Goal: Communication & Community: Answer question/provide support

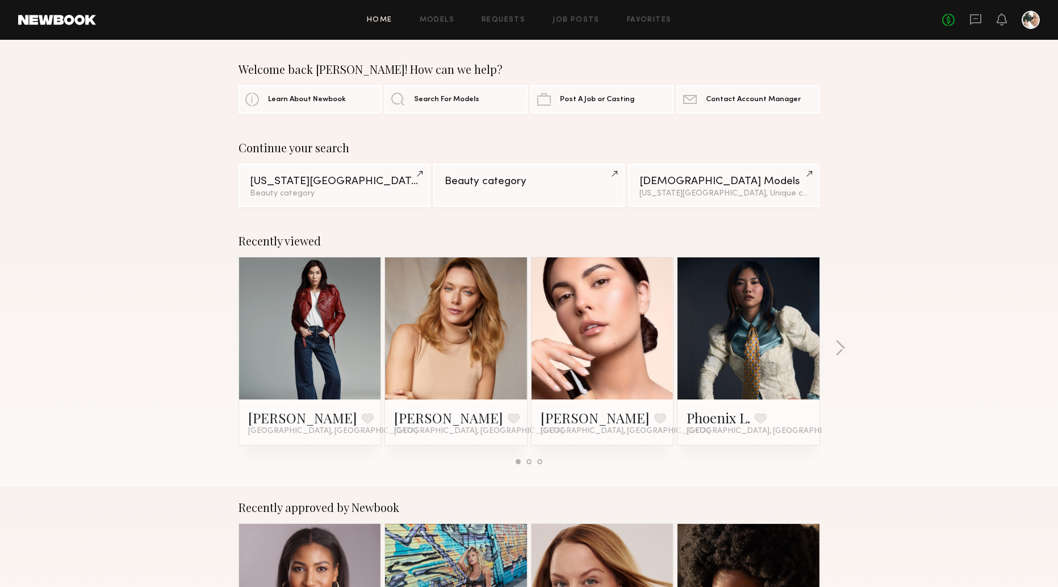
click at [692, 20] on div "No fees up to $5,000" at bounding box center [991, 20] width 98 height 18
click at [692, 20] on icon at bounding box center [976, 19] width 12 height 12
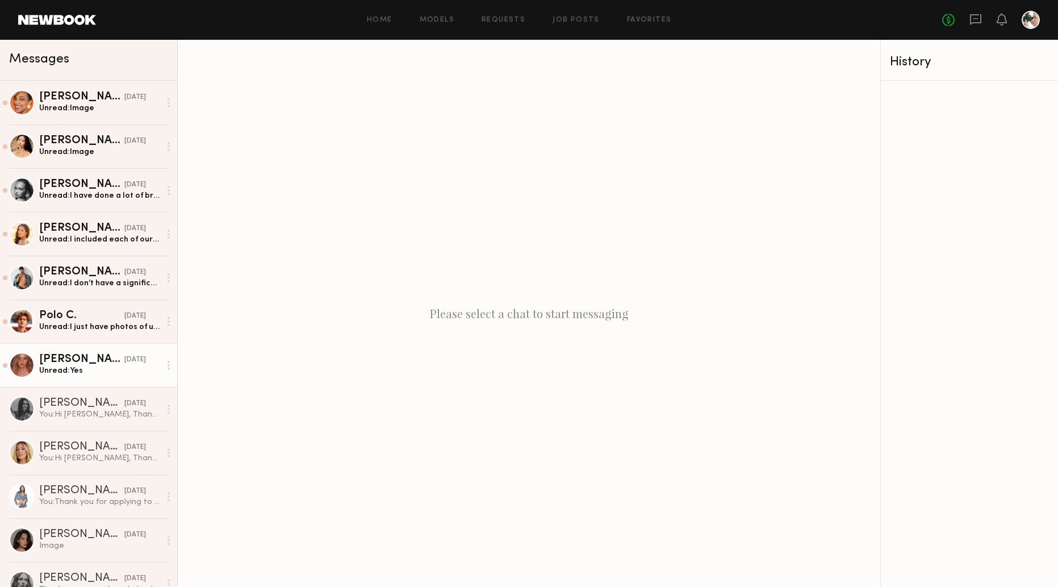
click at [90, 362] on div "[PERSON_NAME]" at bounding box center [81, 359] width 85 height 11
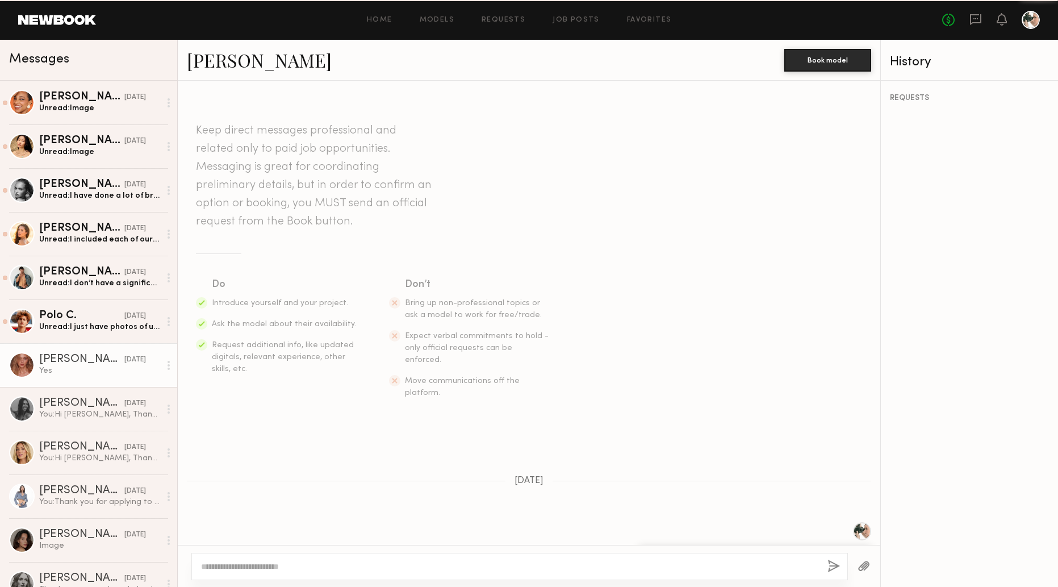
scroll to position [170, 0]
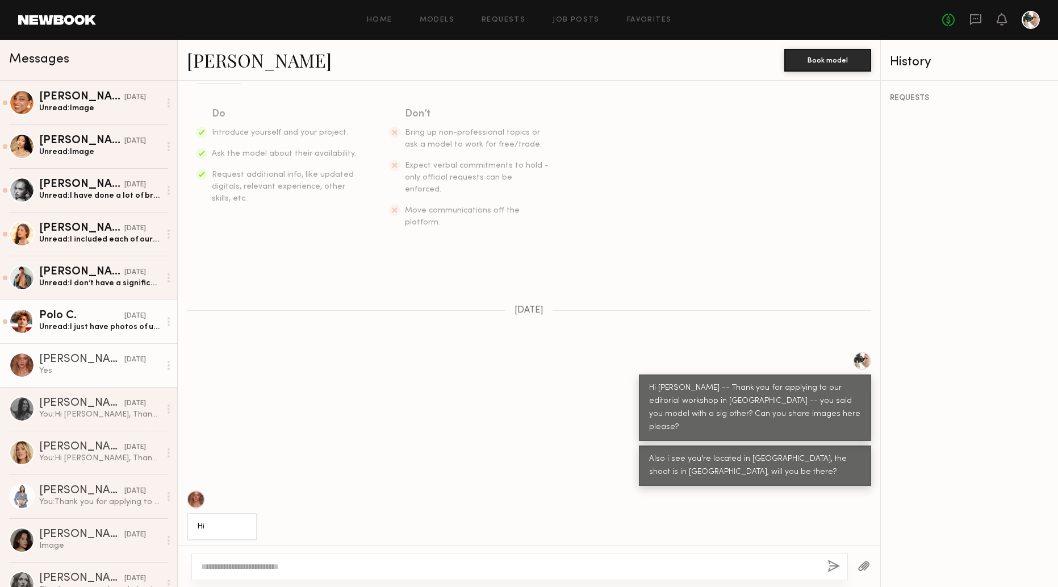
click at [110, 320] on div "Polo C." at bounding box center [81, 315] width 85 height 11
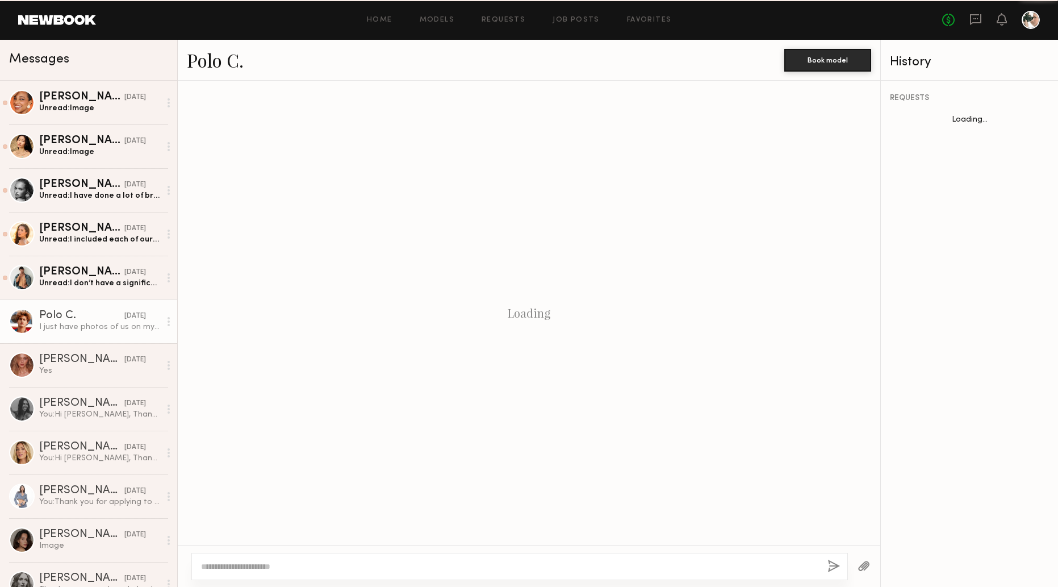
scroll to position [183, 0]
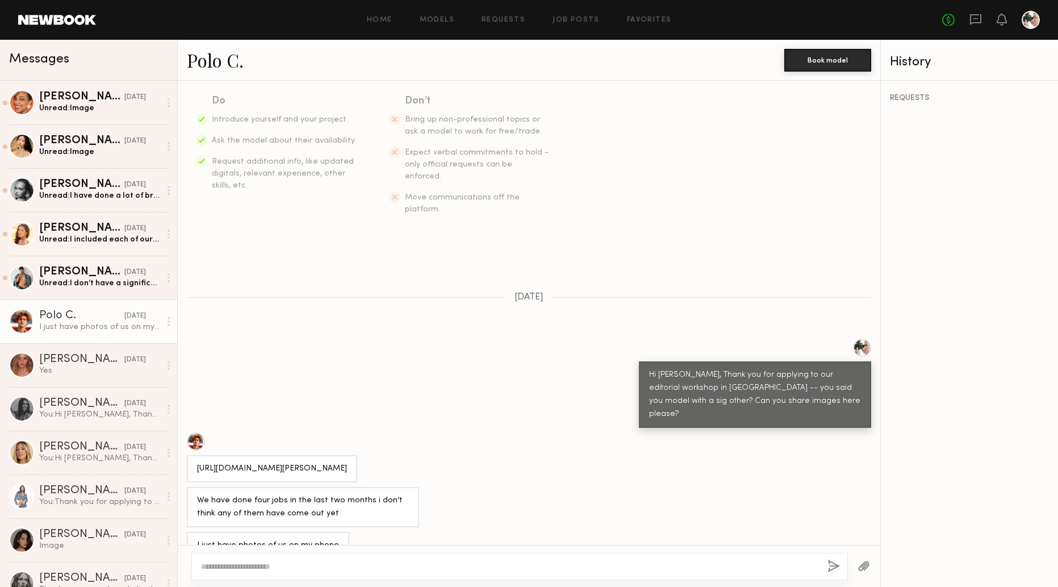
click at [241, 568] on textarea at bounding box center [509, 566] width 617 height 11
type textarea "**********"
click at [692, 560] on button "button" at bounding box center [834, 567] width 12 height 14
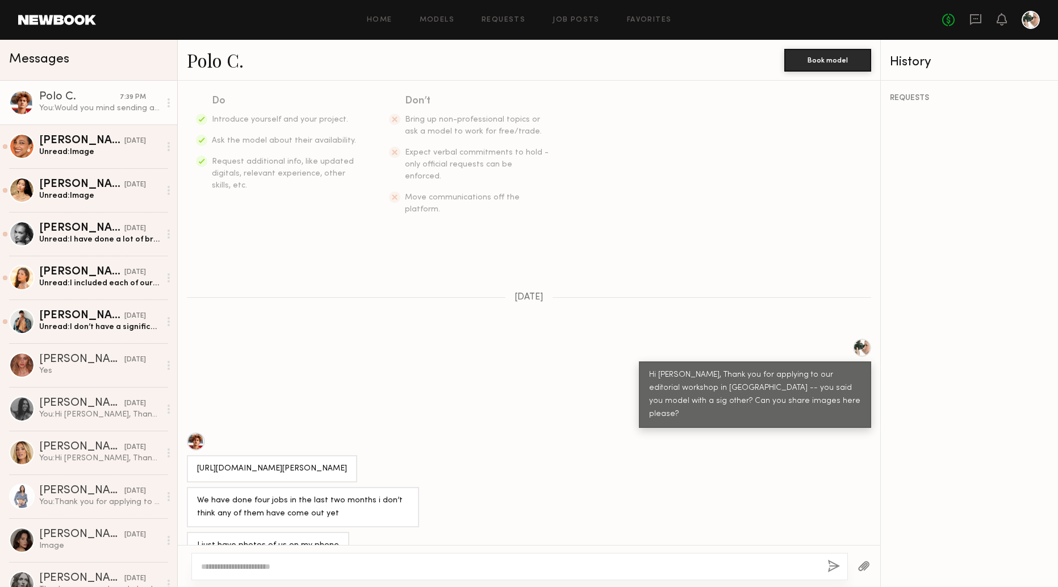
scroll to position [401, 0]
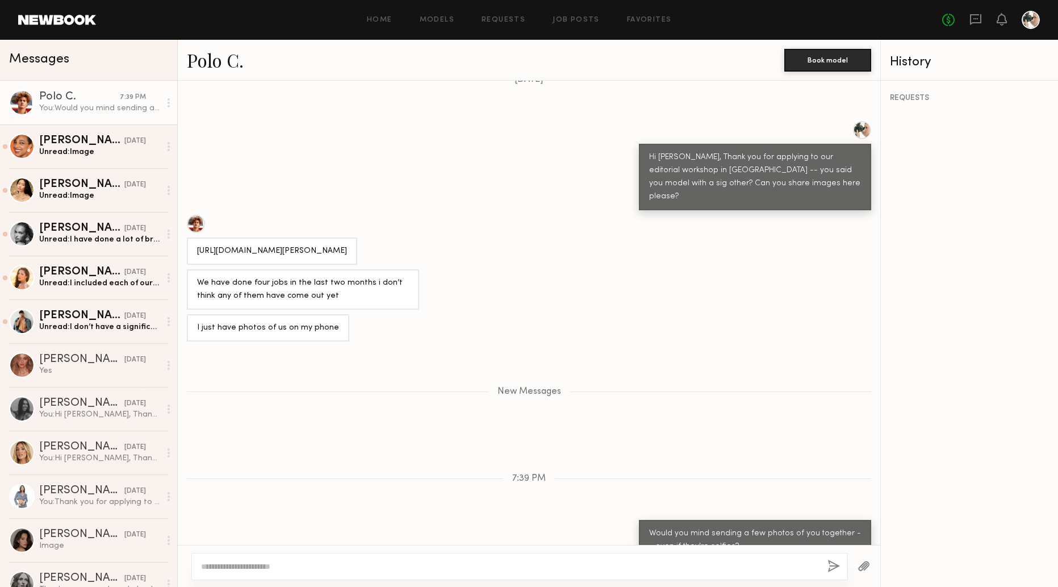
click at [198, 215] on div at bounding box center [196, 224] width 18 height 18
drag, startPoint x: 323, startPoint y: 228, endPoint x: 193, endPoint y: 214, distance: 130.9
click at [193, 237] on div "https://www.selectmodel.com/los-angeles/model/cameron-smith" at bounding box center [272, 250] width 170 height 27
copy div "https://www.selectmodel.com/los-angeles/model/cameron-smith"
click at [98, 322] on div "Unread: I don’t have a significant other but I am very open to doing that kind …" at bounding box center [99, 327] width 121 height 11
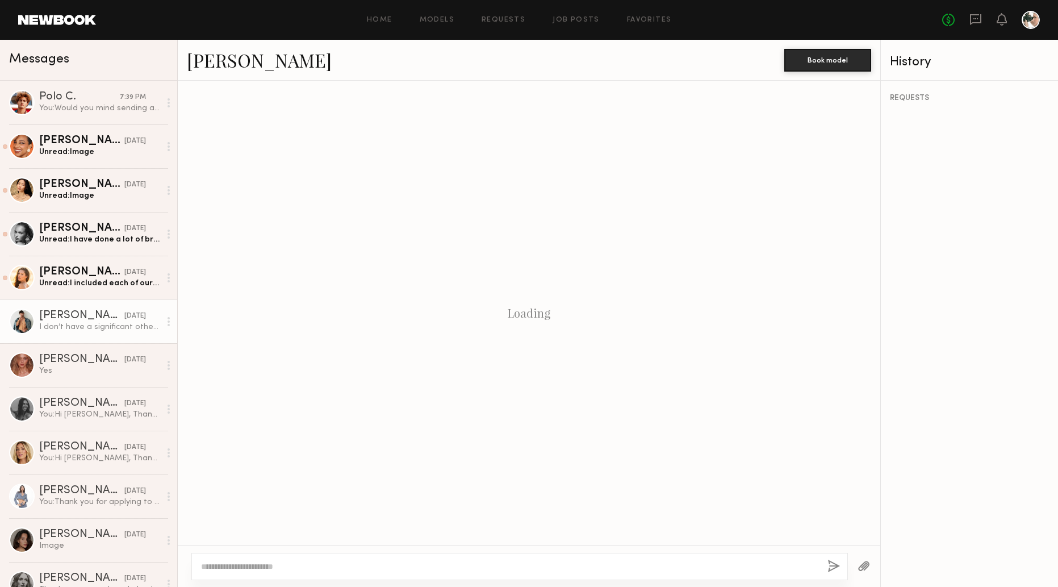
scroll to position [97, 0]
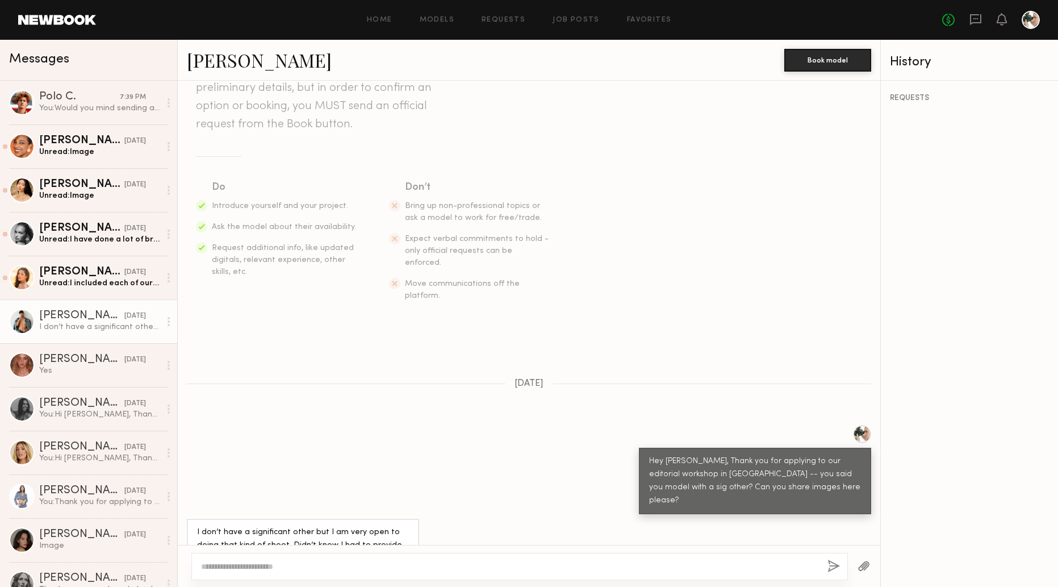
click at [224, 62] on link "[PERSON_NAME]" at bounding box center [259, 60] width 145 height 24
click at [274, 562] on textarea at bounding box center [509, 566] width 617 height 11
type textarea "**********"
click at [692, 561] on button "button" at bounding box center [834, 567] width 12 height 14
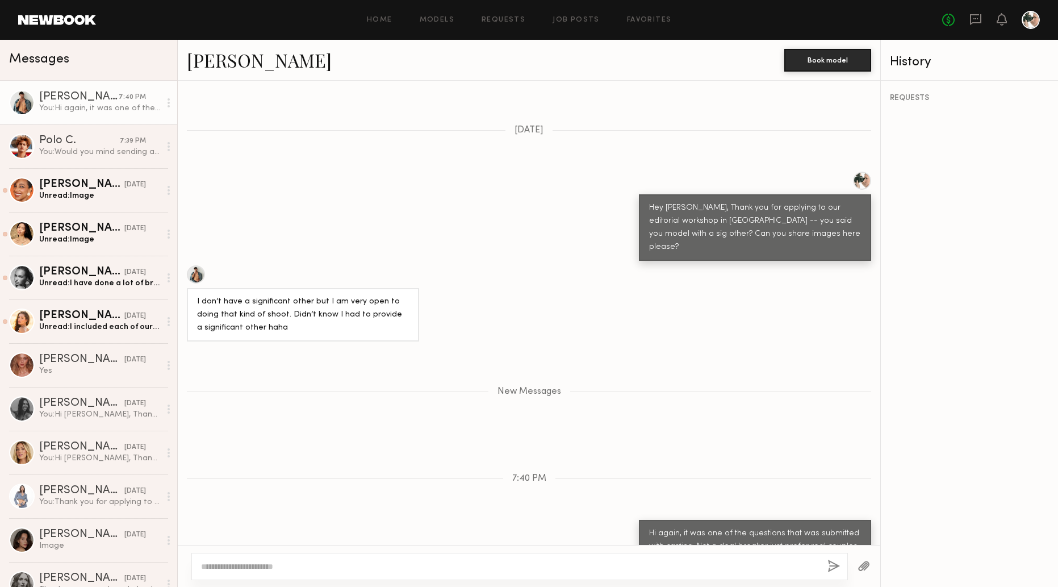
click at [677, 566] on textarea at bounding box center [509, 566] width 617 height 11
type textarea "**********"
click at [692, 564] on button "button" at bounding box center [834, 567] width 12 height 14
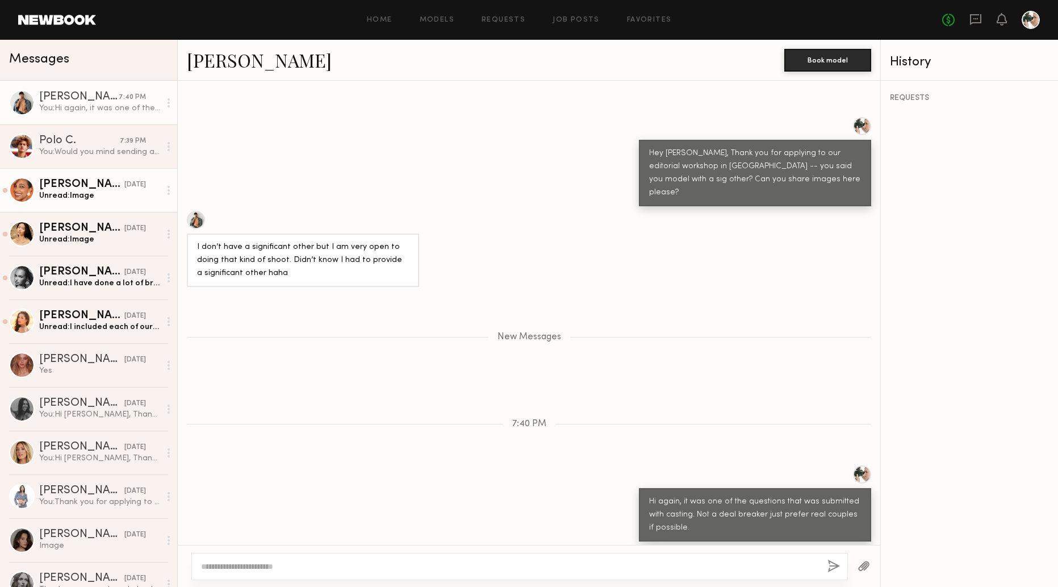
click at [95, 185] on div "Jhordan M." at bounding box center [81, 184] width 85 height 11
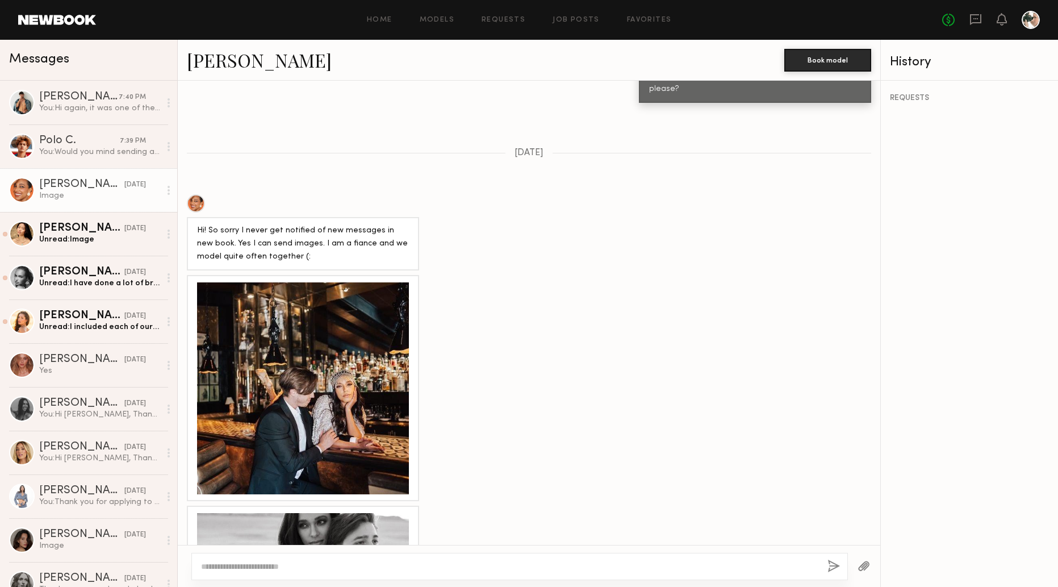
scroll to position [506, 0]
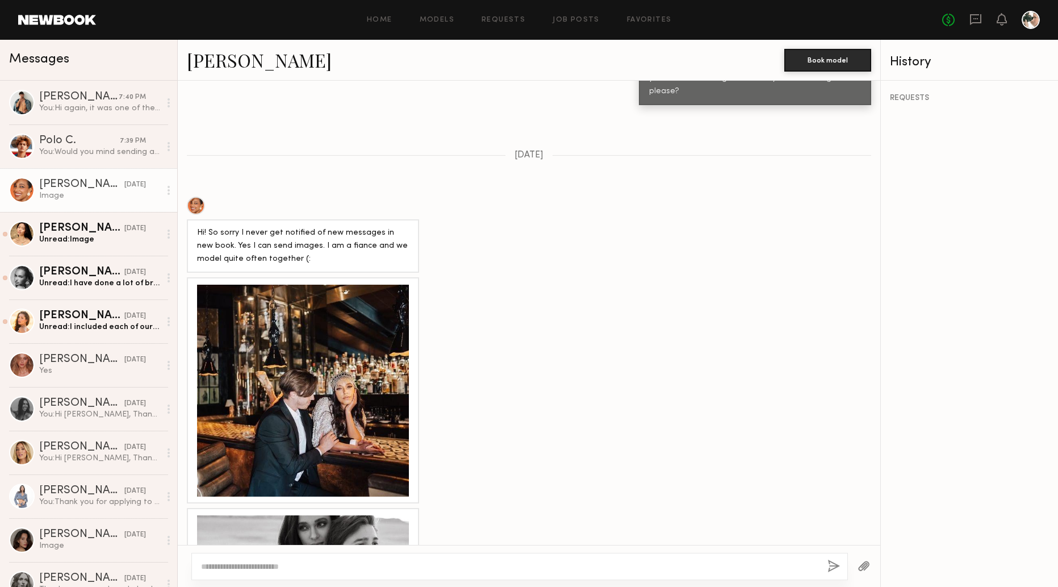
click at [326, 285] on div at bounding box center [303, 391] width 212 height 212
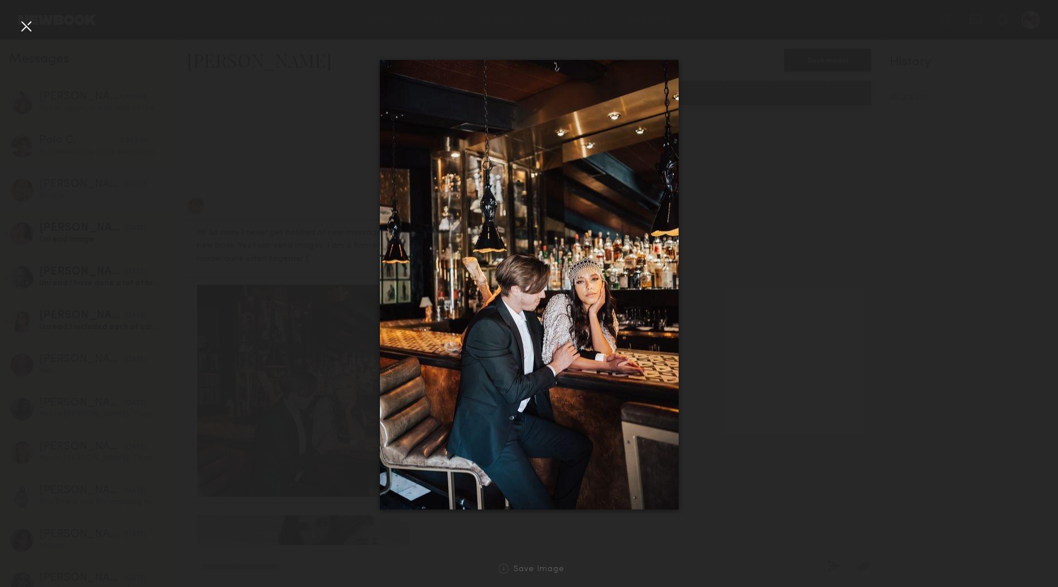
click at [27, 27] on div at bounding box center [26, 26] width 18 height 18
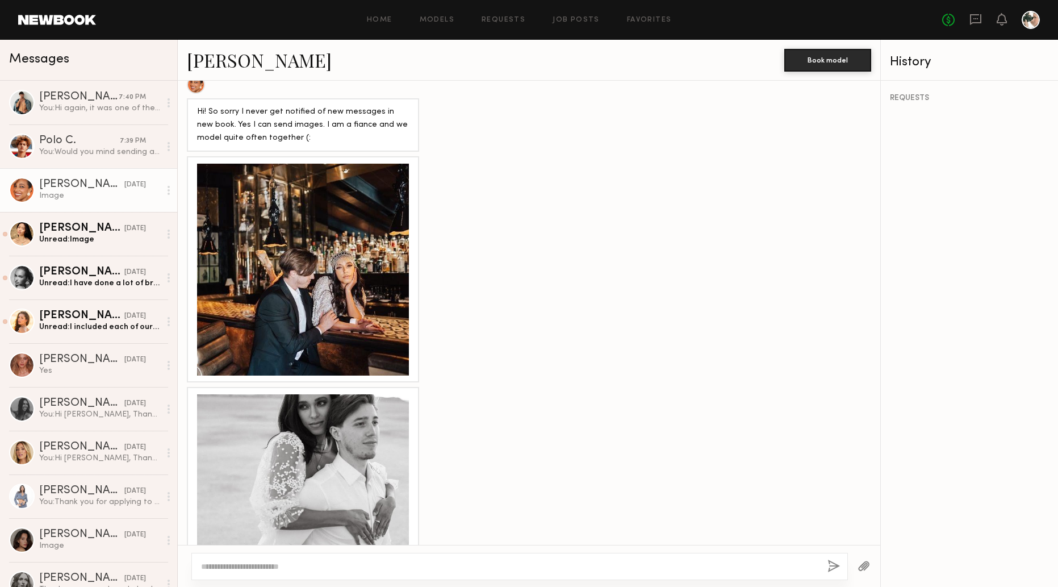
scroll to position [754, 0]
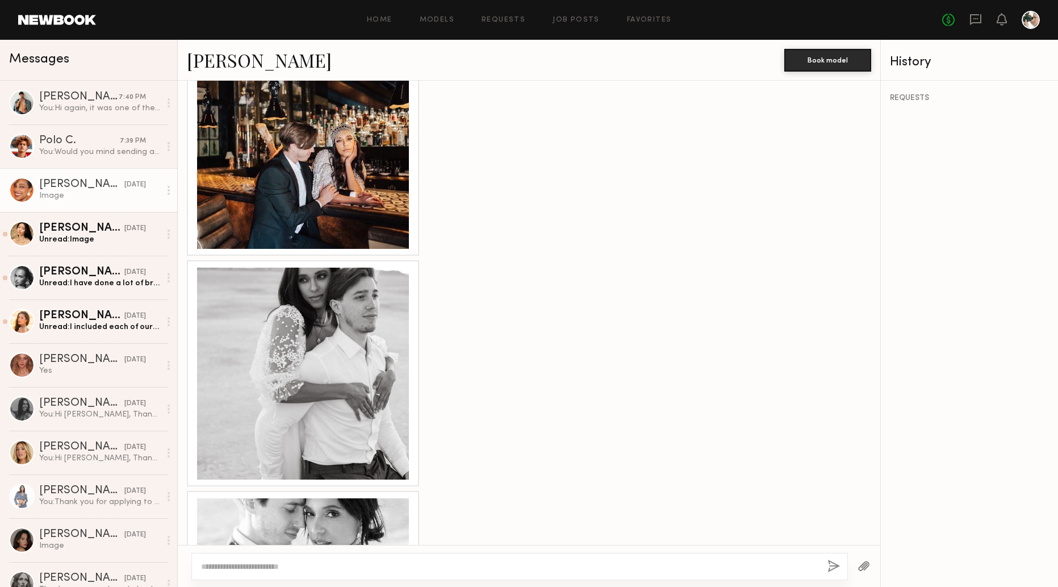
click at [306, 313] on div at bounding box center [303, 374] width 212 height 212
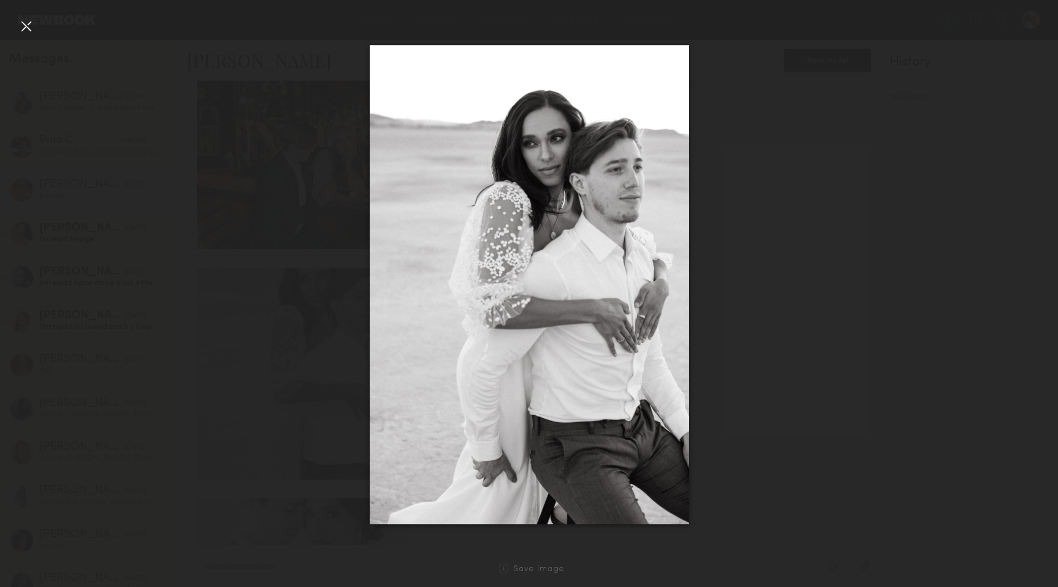
click at [25, 26] on div at bounding box center [26, 26] width 18 height 18
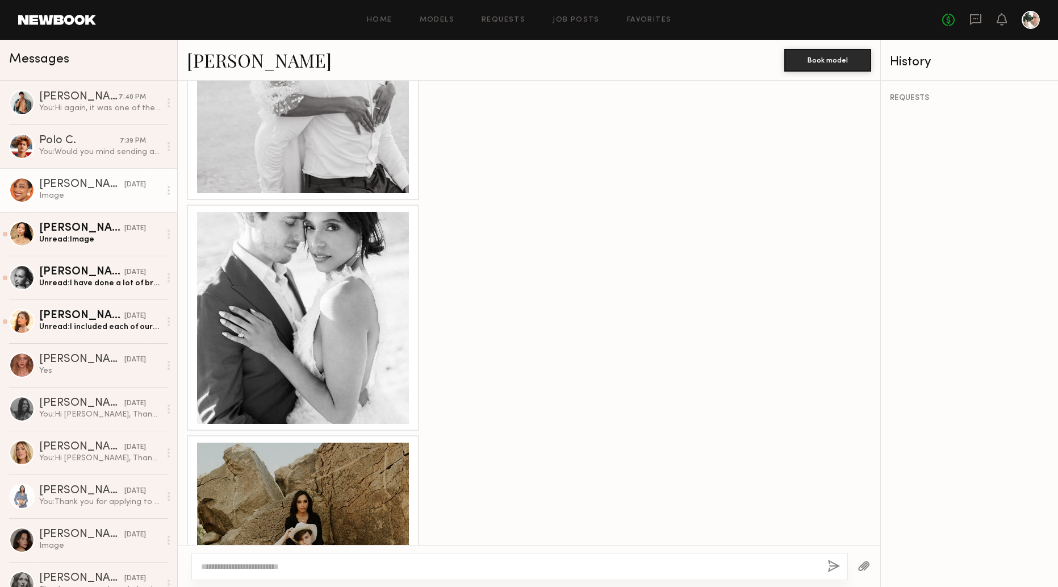
scroll to position [1064, 0]
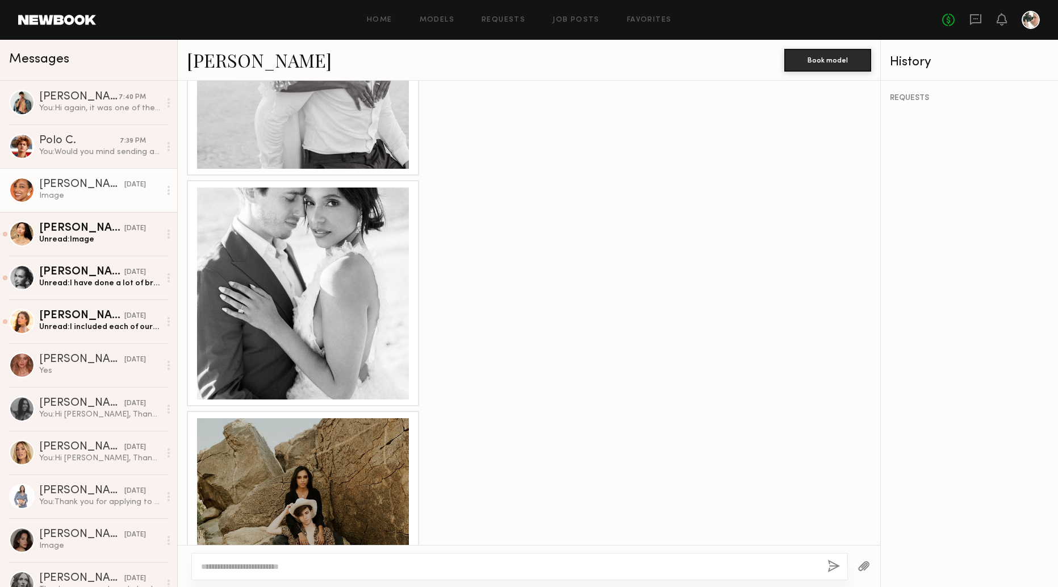
click at [306, 207] on div at bounding box center [303, 293] width 212 height 212
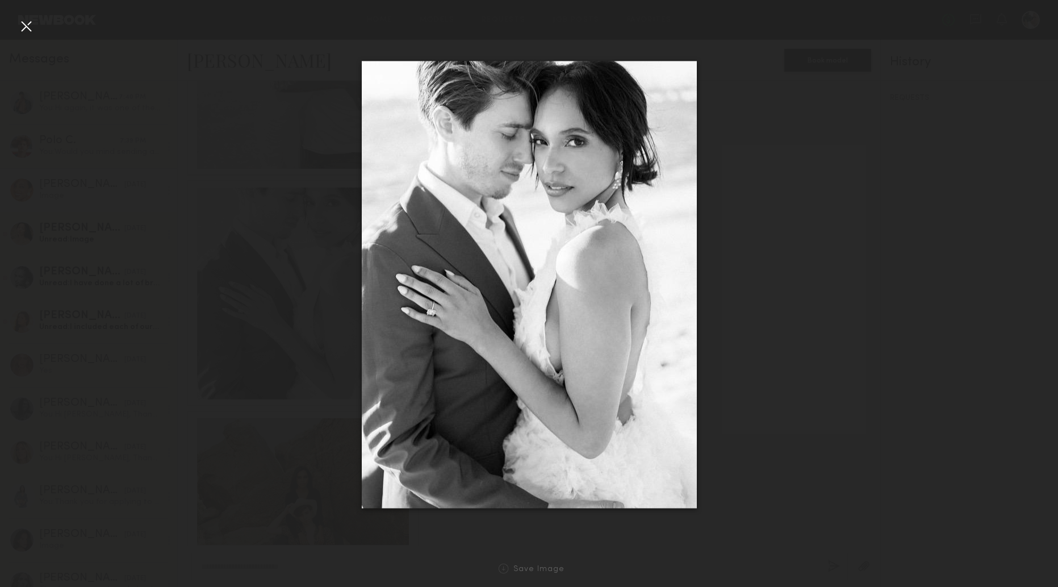
click at [28, 28] on div at bounding box center [26, 26] width 18 height 18
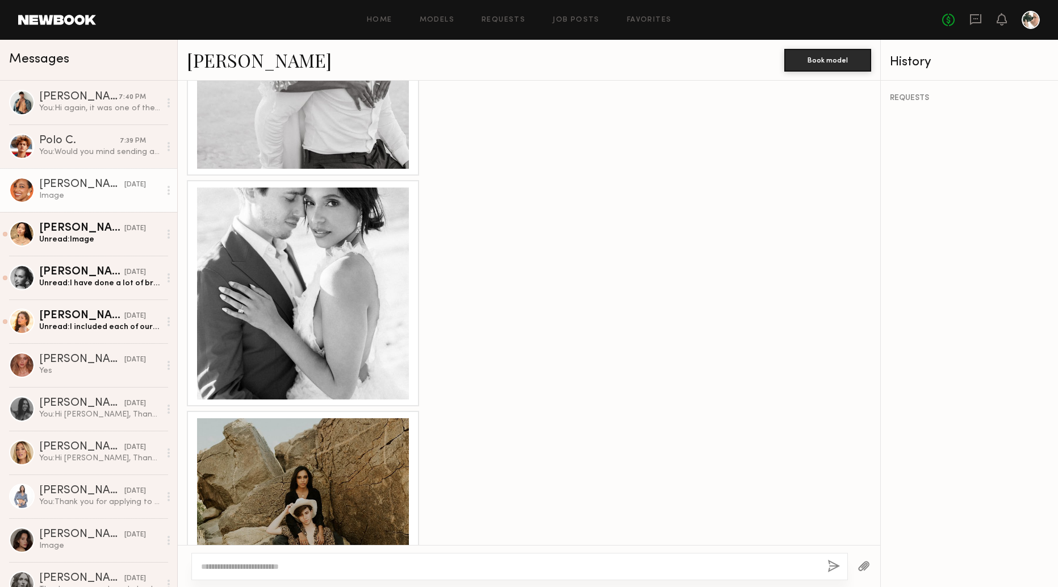
scroll to position [1267, 0]
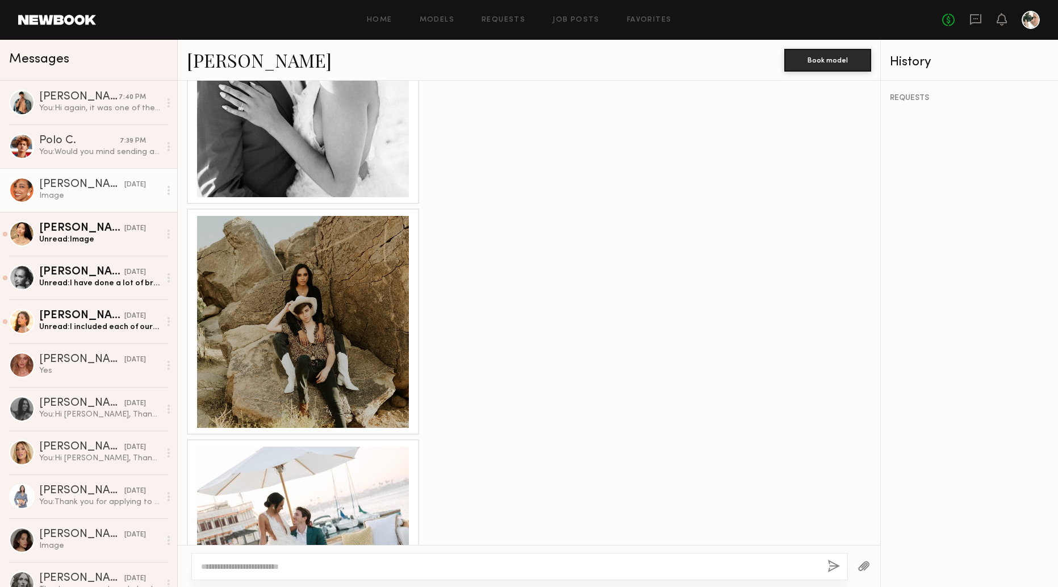
click at [312, 269] on div at bounding box center [303, 322] width 212 height 212
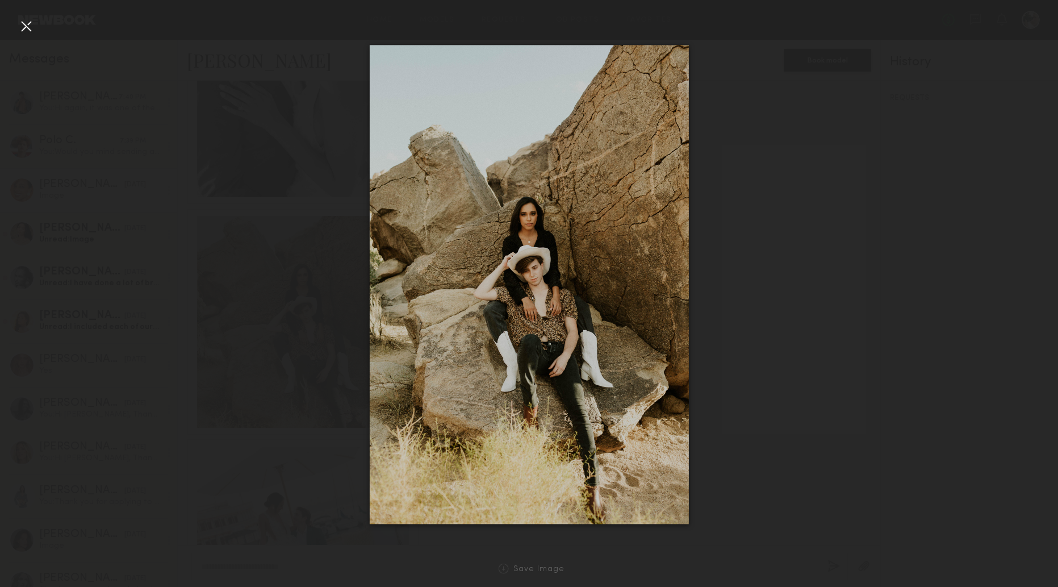
click at [28, 24] on div at bounding box center [26, 26] width 18 height 18
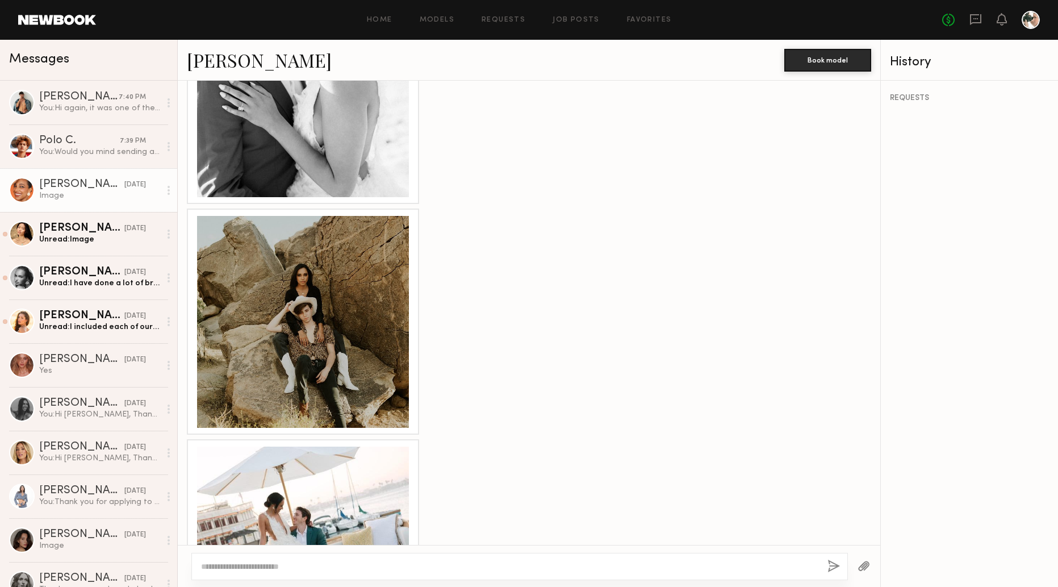
scroll to position [1359, 0]
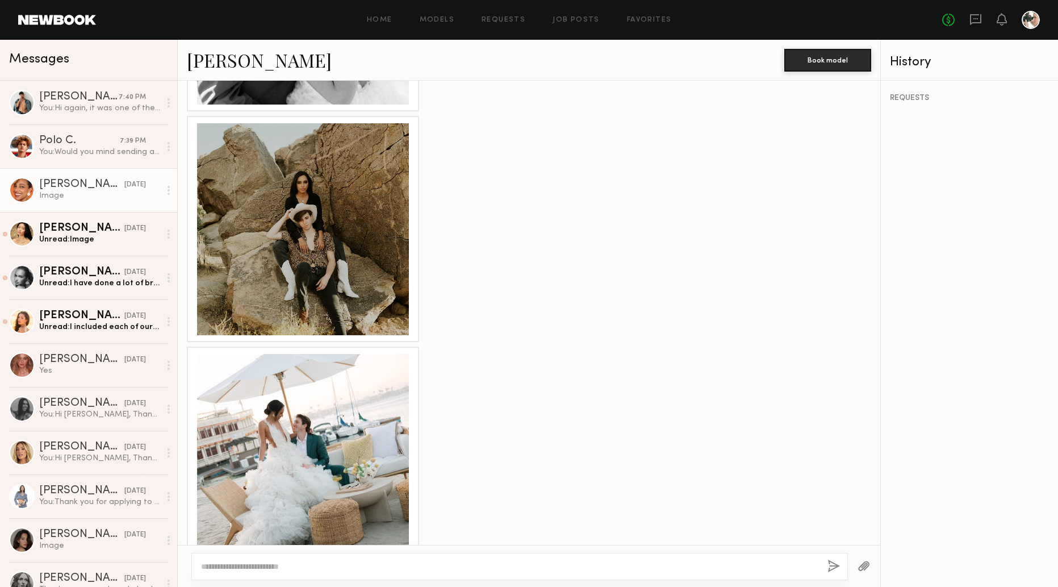
click at [272, 354] on div at bounding box center [303, 460] width 212 height 212
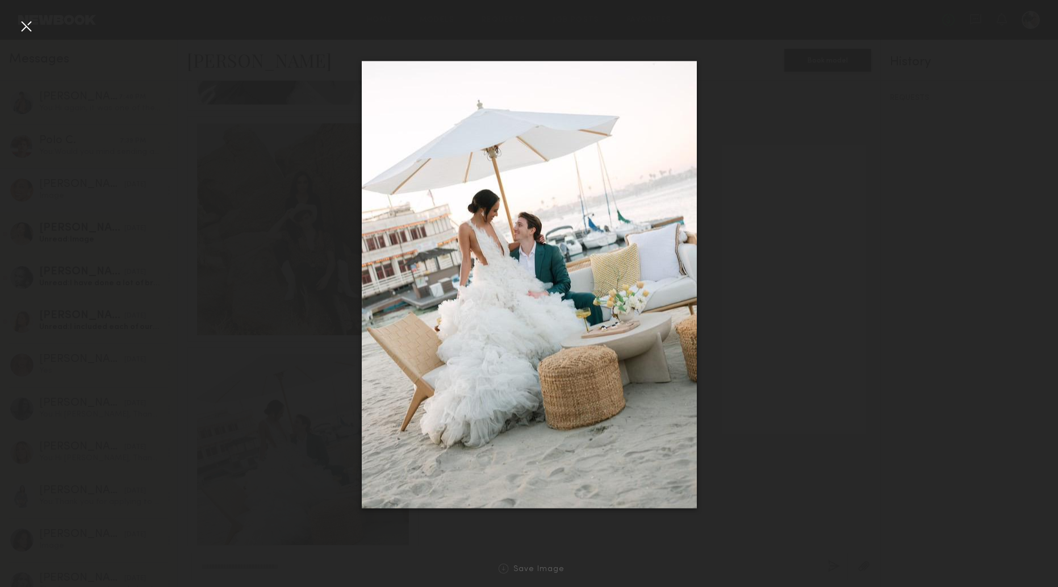
click at [26, 24] on div at bounding box center [26, 26] width 18 height 18
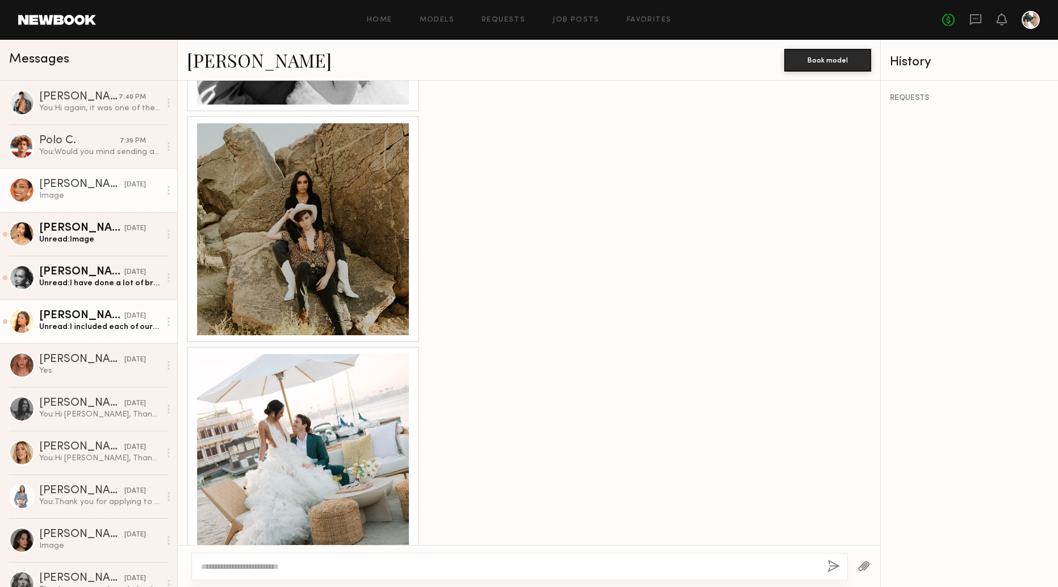
click at [97, 320] on div "Andrea Z." at bounding box center [81, 315] width 85 height 11
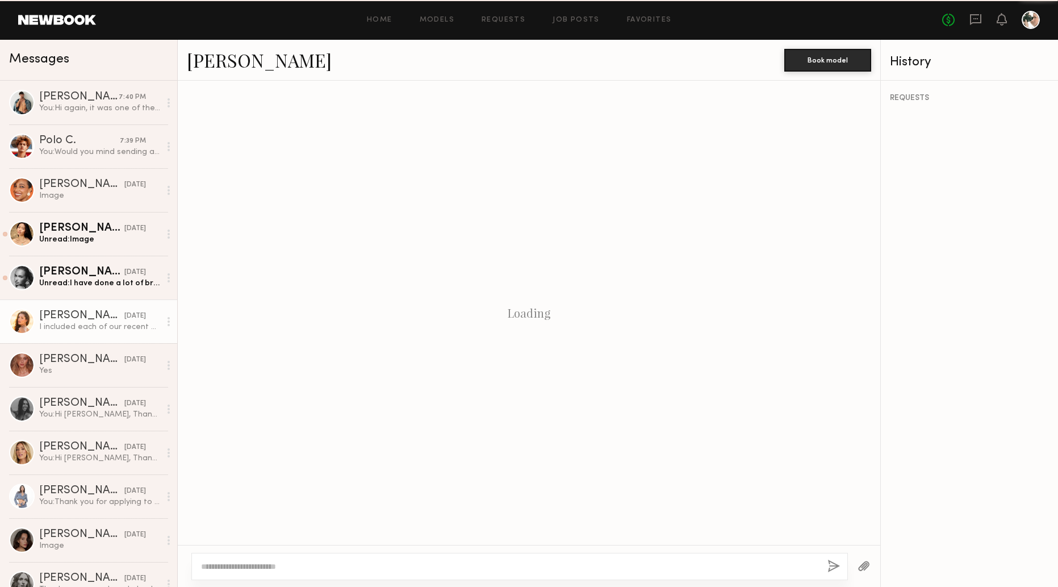
scroll to position [157, 0]
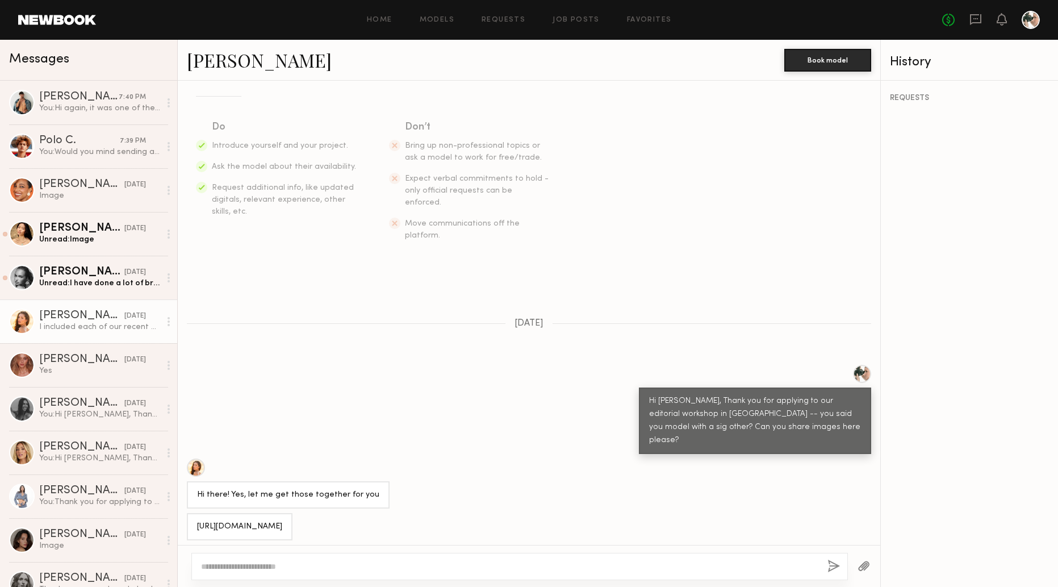
drag, startPoint x: 261, startPoint y: 490, endPoint x: 189, endPoint y: 491, distance: 72.7
click at [189, 513] on div "https://we.tl/t-9EX4e7AQvd" at bounding box center [240, 526] width 106 height 27
copy div "https://we.tl/t-9EX4e7AQvd"
click at [229, 64] on link "Andrea Z." at bounding box center [259, 60] width 145 height 24
click at [97, 283] on div "Unread: I have done a lot of bridal modeling on my own though if you’d be inter…" at bounding box center [99, 283] width 121 height 11
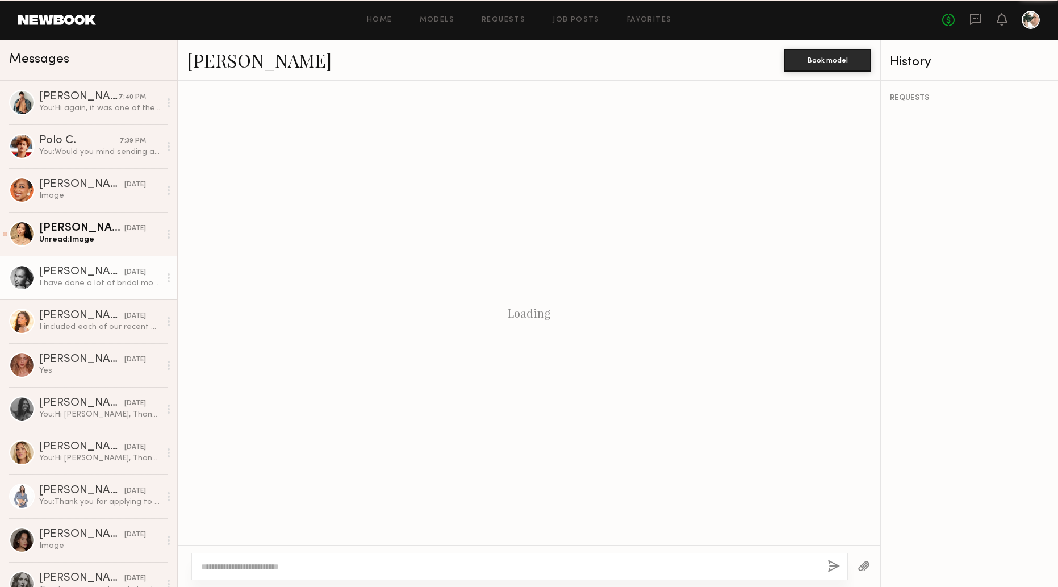
scroll to position [193, 0]
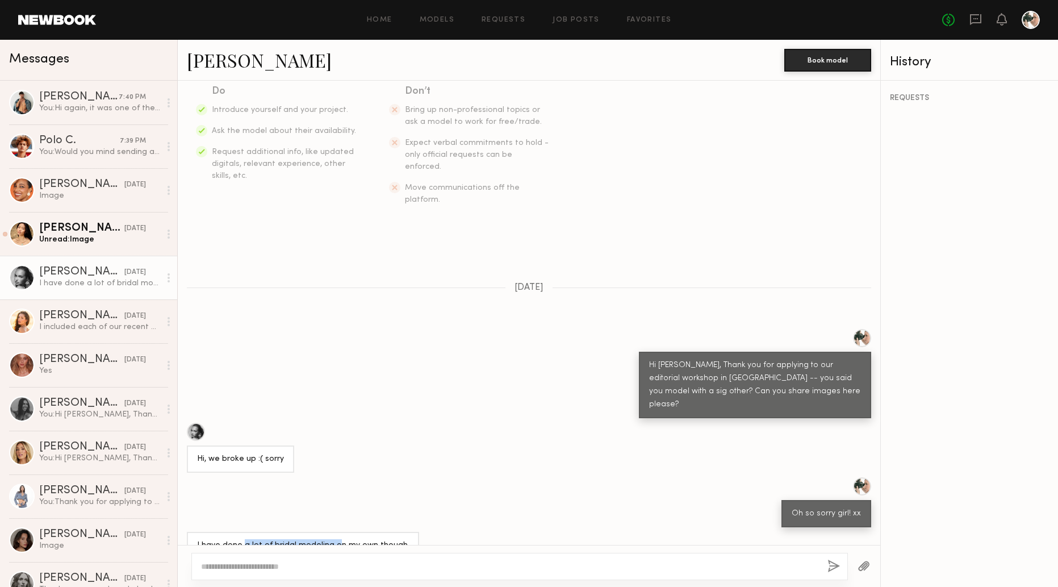
drag, startPoint x: 247, startPoint y: 508, endPoint x: 332, endPoint y: 507, distance: 85.2
click at [332, 539] on div "I have done a lot of bridal modeling on my own though if you’d be interested" at bounding box center [303, 552] width 212 height 26
click at [345, 539] on div "I have done a lot of bridal modeling on my own though if you’d be interested" at bounding box center [303, 552] width 212 height 26
drag, startPoint x: 211, startPoint y: 508, endPoint x: 360, endPoint y: 504, distance: 148.3
click at [358, 539] on div "I have done a lot of bridal modeling on my own though if you’d be interested" at bounding box center [303, 552] width 212 height 26
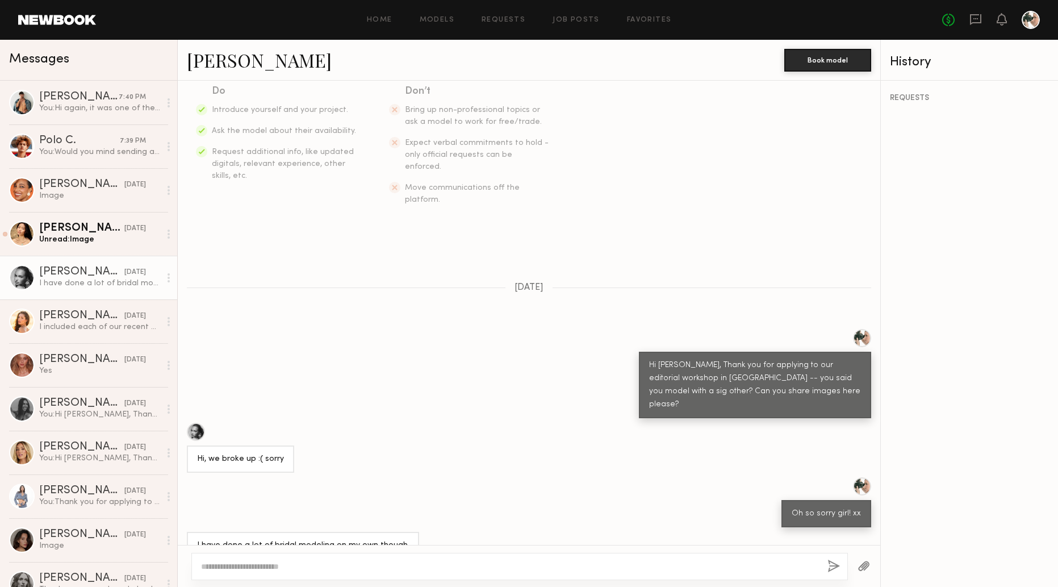
click at [377, 539] on div "I have done a lot of bridal modeling on my own though if you’d be interested" at bounding box center [303, 552] width 212 height 26
click at [279, 539] on div "I have done a lot of bridal modeling on my own though if you’d be interested" at bounding box center [303, 552] width 212 height 26
click at [297, 539] on div "I have done a lot of bridal modeling on my own though if you’d be interested" at bounding box center [303, 552] width 212 height 26
click at [192, 423] on div at bounding box center [196, 432] width 18 height 18
drag, startPoint x: 248, startPoint y: 574, endPoint x: 249, endPoint y: 566, distance: 8.0
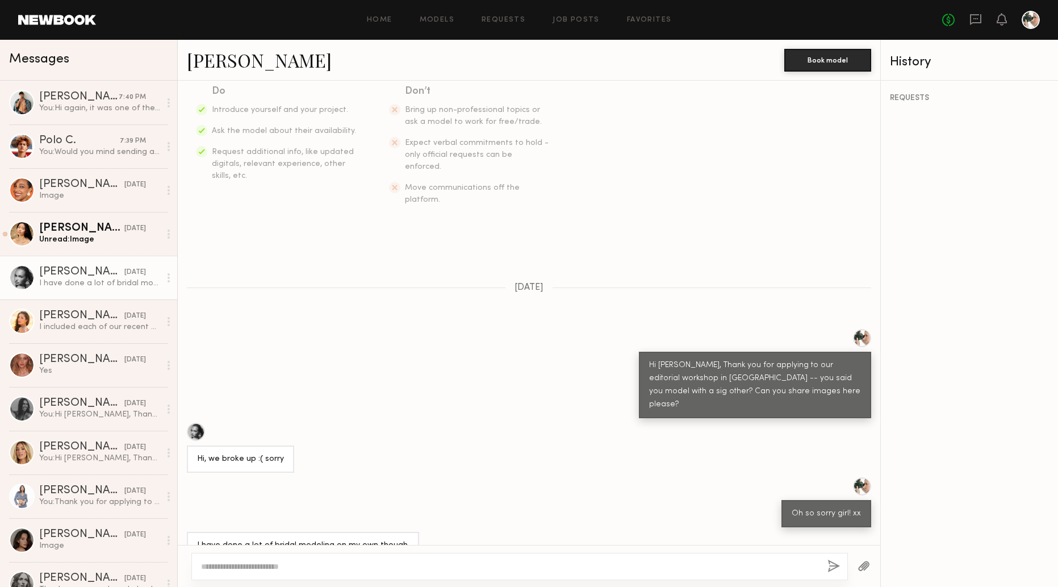
click at [249, 570] on div at bounding box center [519, 566] width 657 height 27
click at [247, 563] on textarea at bounding box center [509, 566] width 617 height 11
type textarea "**********"
click at [692, 561] on button "button" at bounding box center [834, 567] width 12 height 14
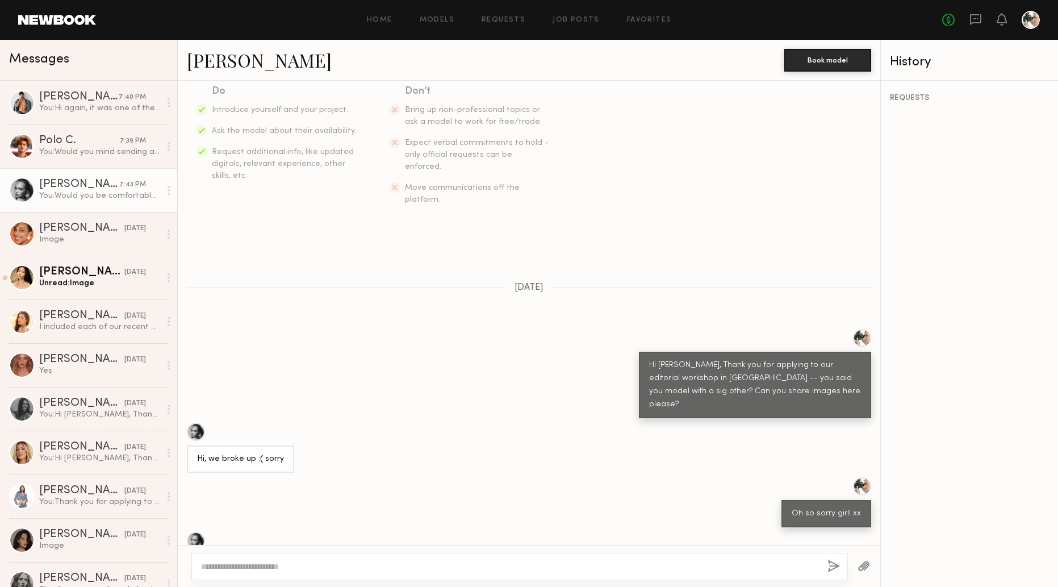
scroll to position [433, 0]
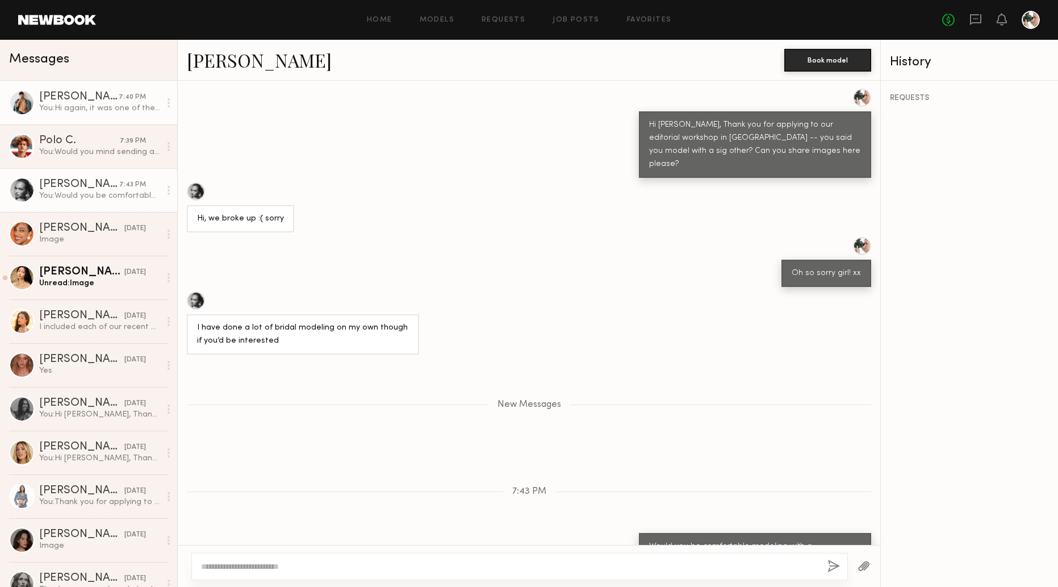
click at [71, 106] on div "You: Hi again, it was one of the questions that was submitted with casting. Not…" at bounding box center [99, 108] width 121 height 11
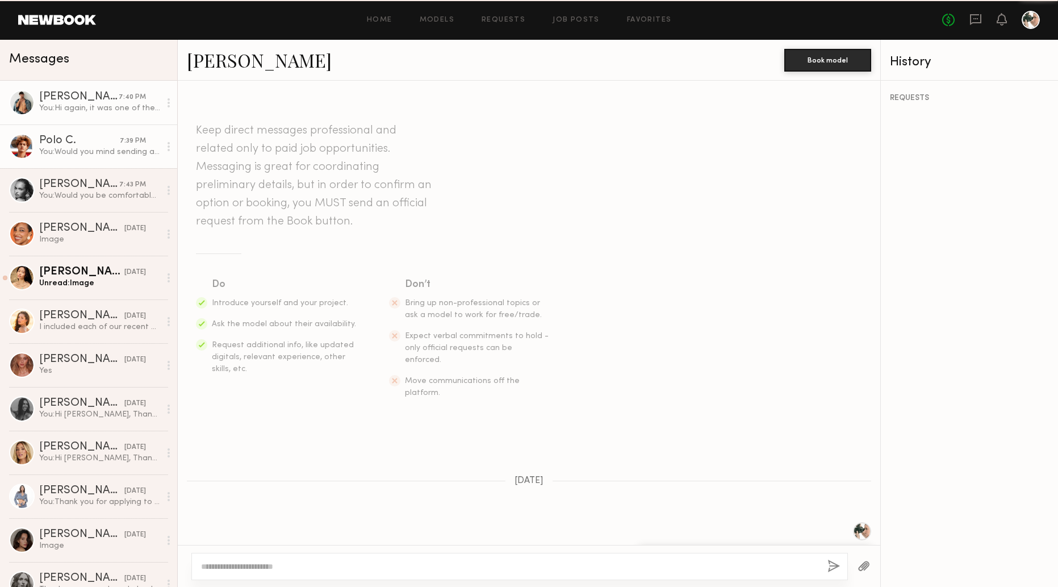
scroll to position [319, 0]
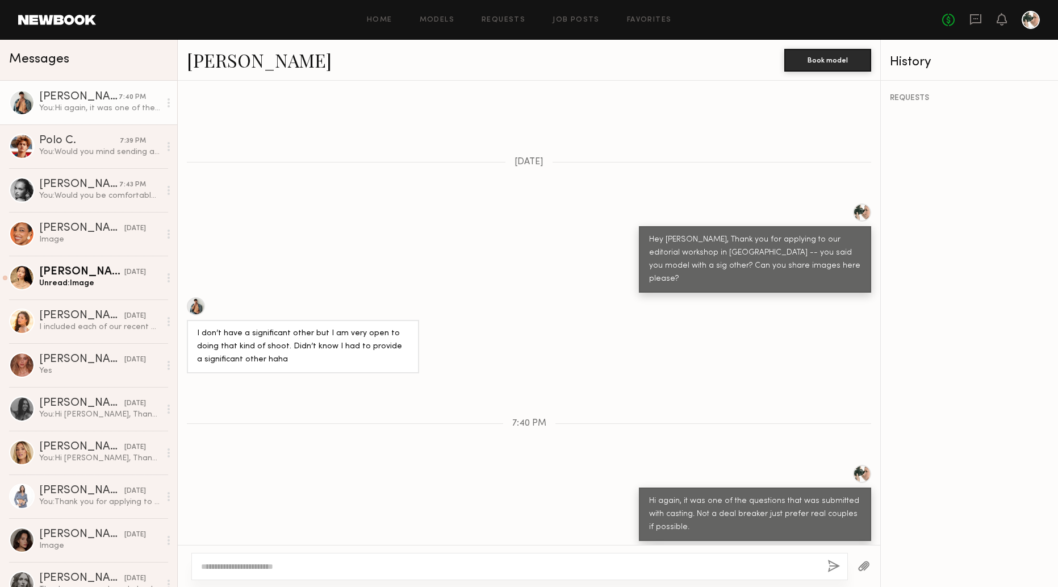
click at [222, 60] on link "Dylan W." at bounding box center [259, 60] width 145 height 24
click at [91, 280] on div "Unread: Image" at bounding box center [99, 283] width 121 height 11
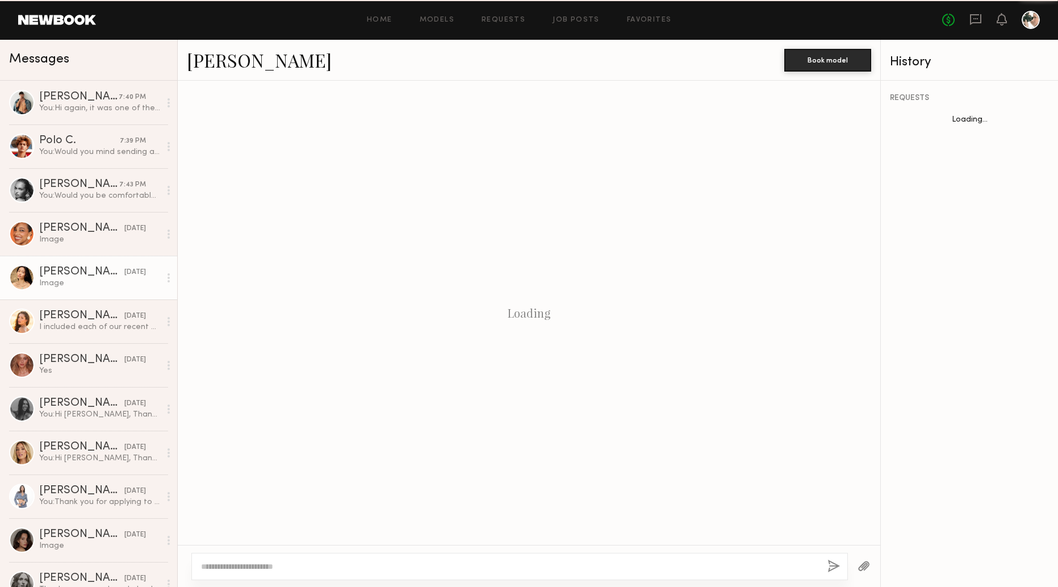
scroll to position [325, 0]
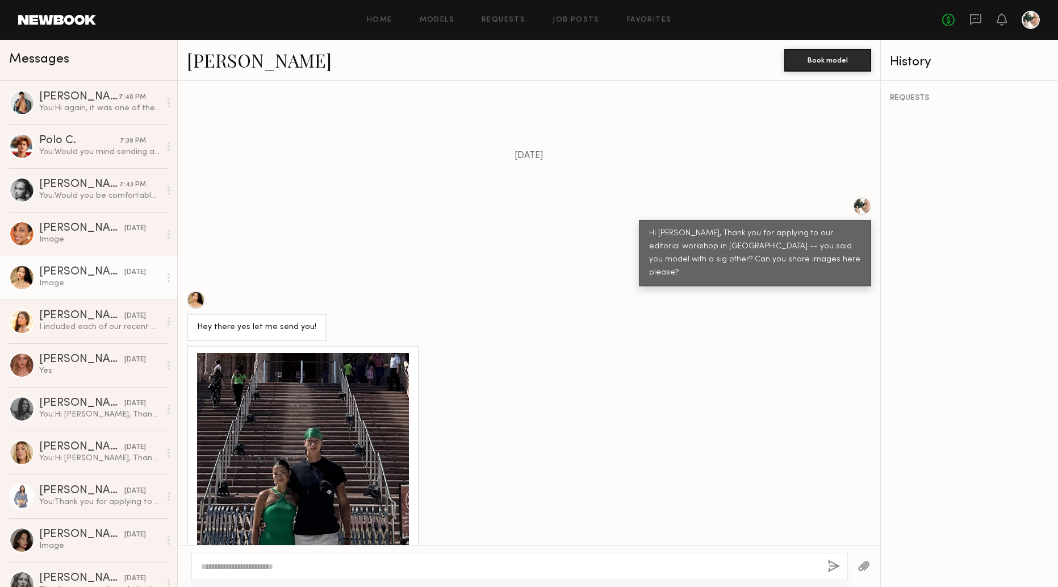
click at [341, 356] on div at bounding box center [303, 459] width 212 height 212
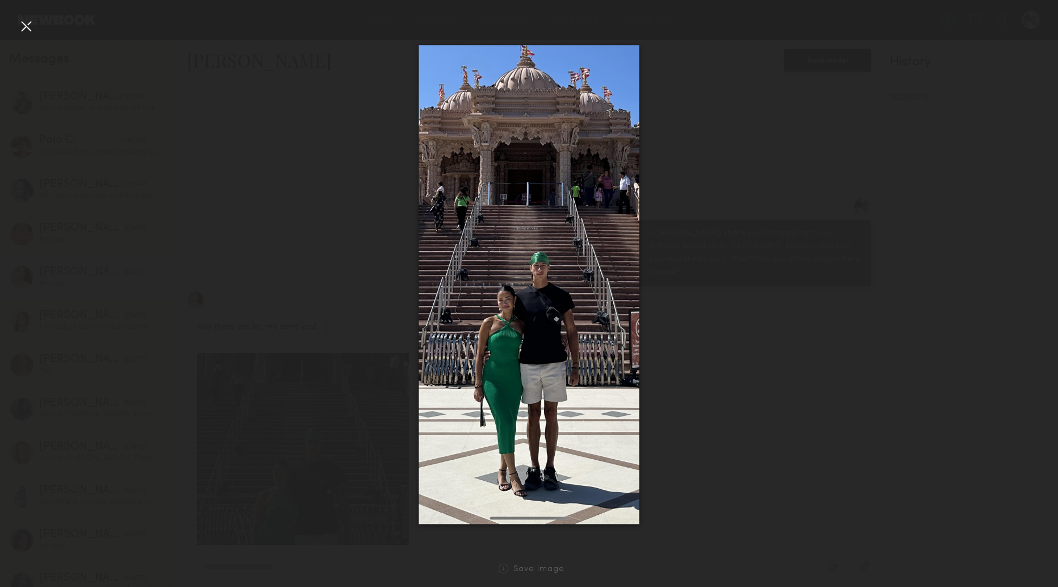
click at [25, 24] on div at bounding box center [26, 26] width 18 height 18
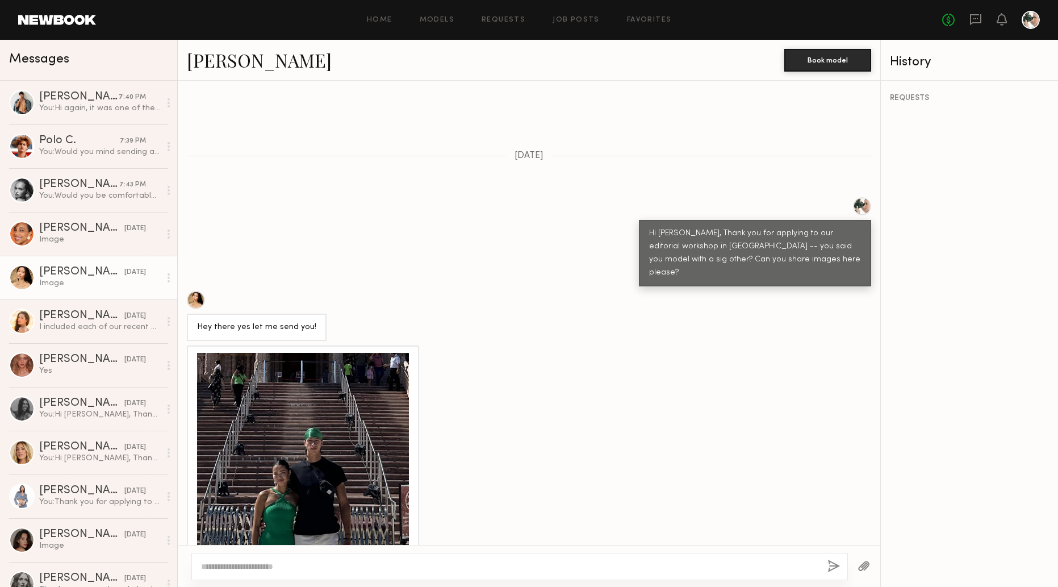
click at [222, 61] on link "Naraa B." at bounding box center [259, 60] width 145 height 24
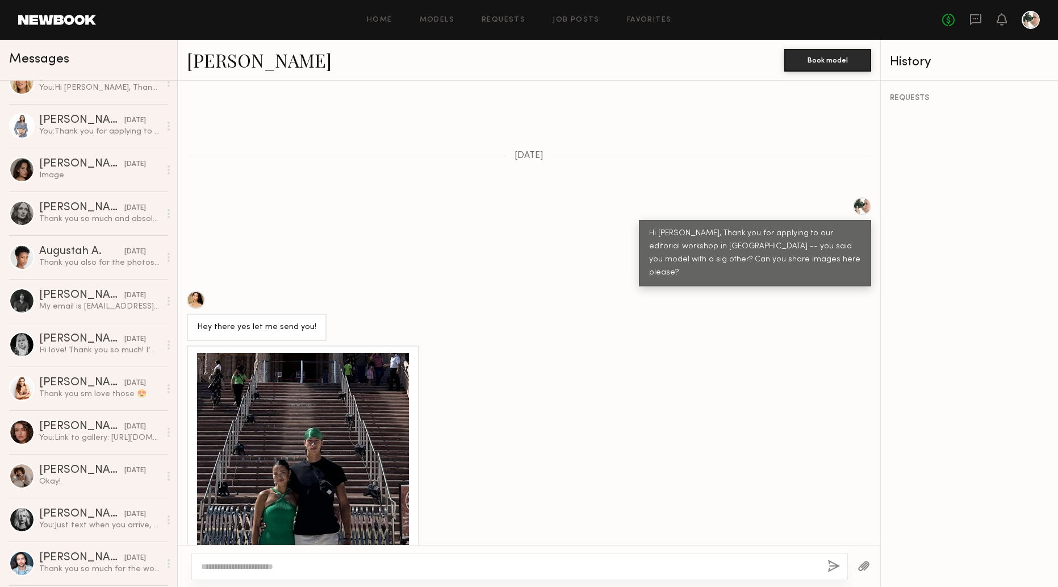
scroll to position [0, 0]
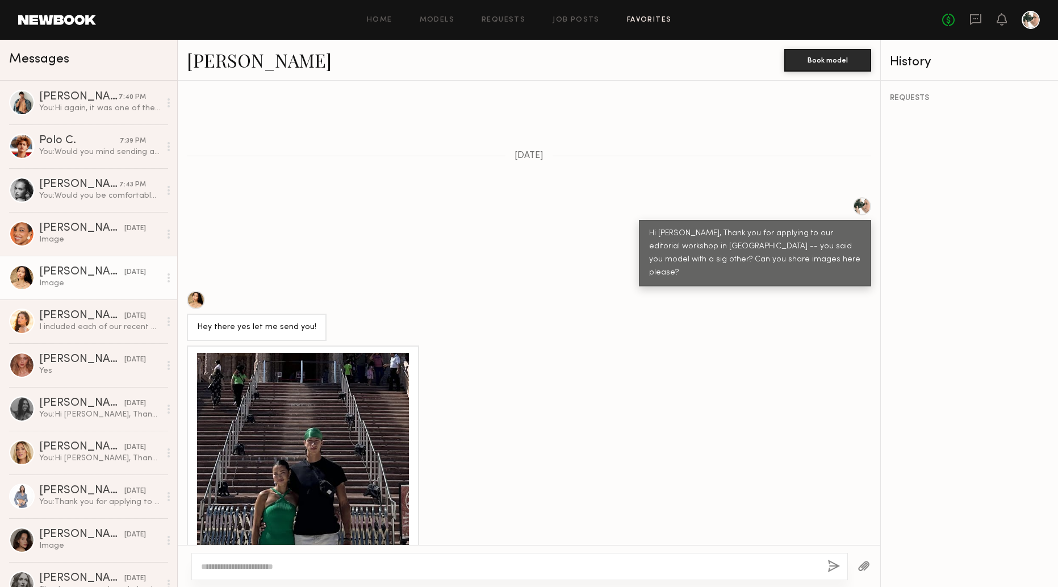
click at [642, 22] on link "Favorites" at bounding box center [649, 19] width 45 height 7
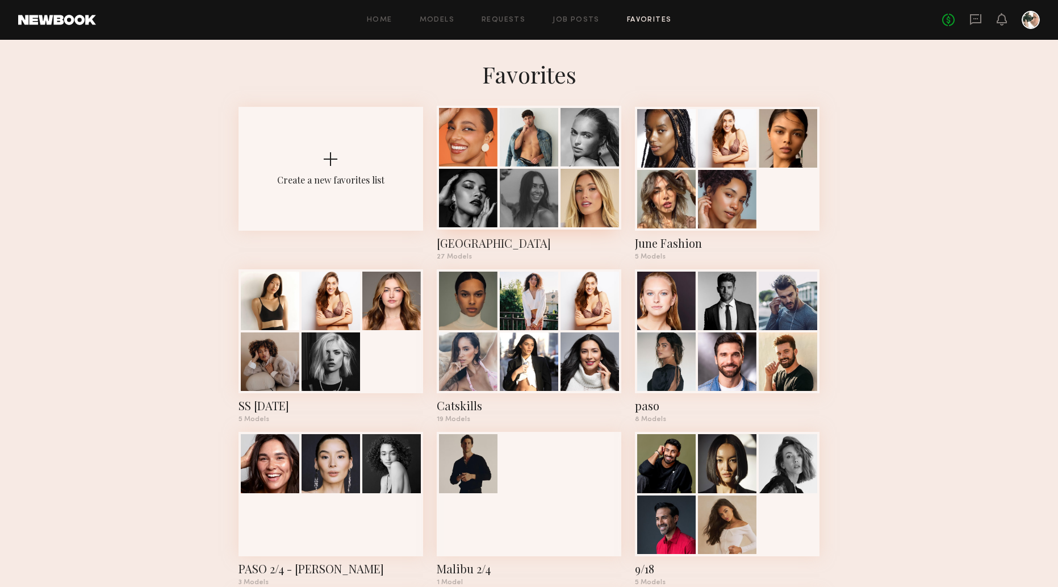
click at [537, 155] on div at bounding box center [529, 137] width 59 height 59
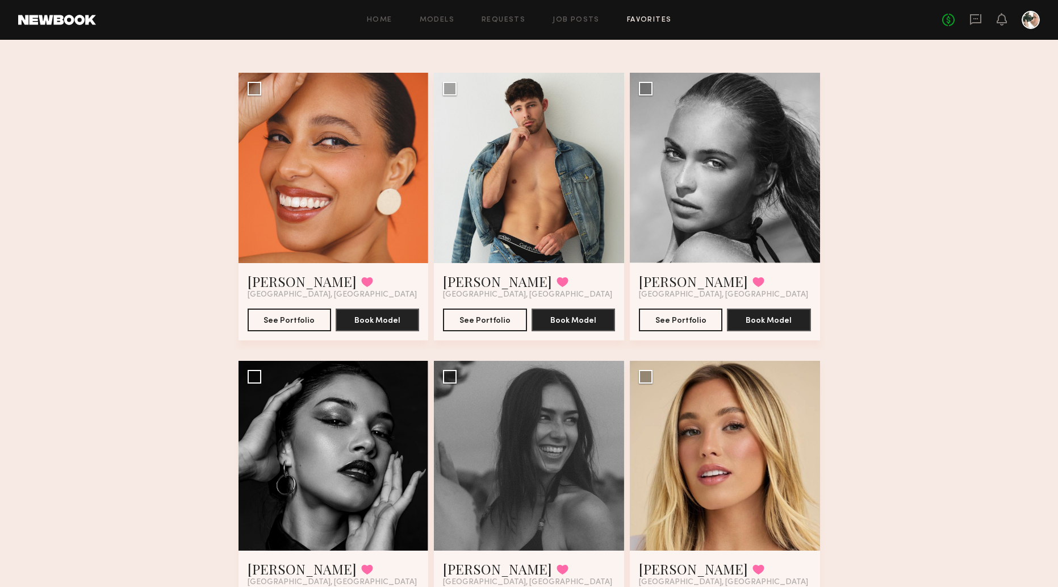
scroll to position [149, 0]
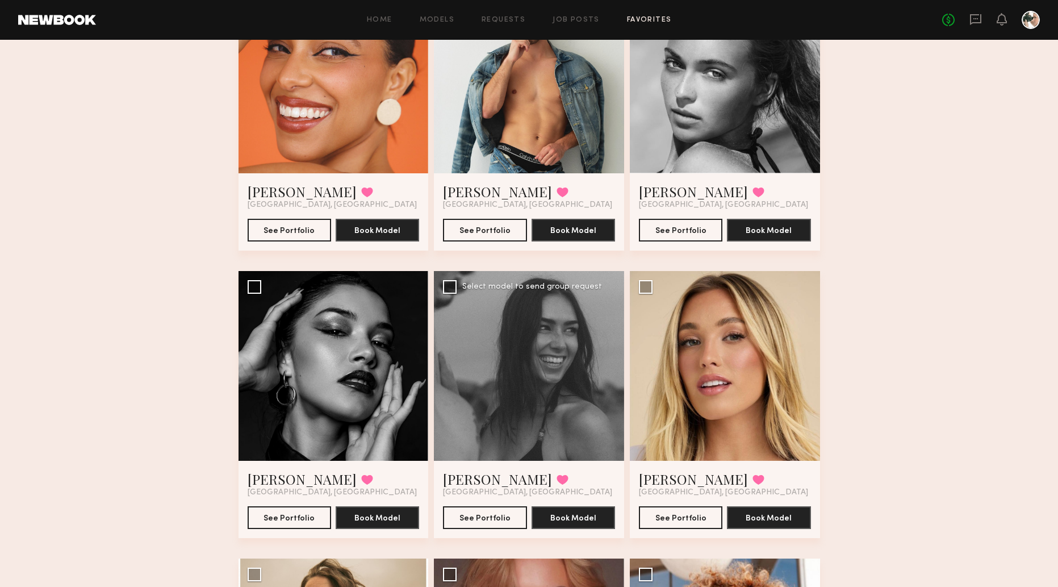
click at [540, 380] on div at bounding box center [529, 366] width 190 height 190
click at [493, 516] on button "See Portfolio" at bounding box center [485, 517] width 84 height 23
click at [691, 513] on button "See Portfolio" at bounding box center [681, 517] width 84 height 23
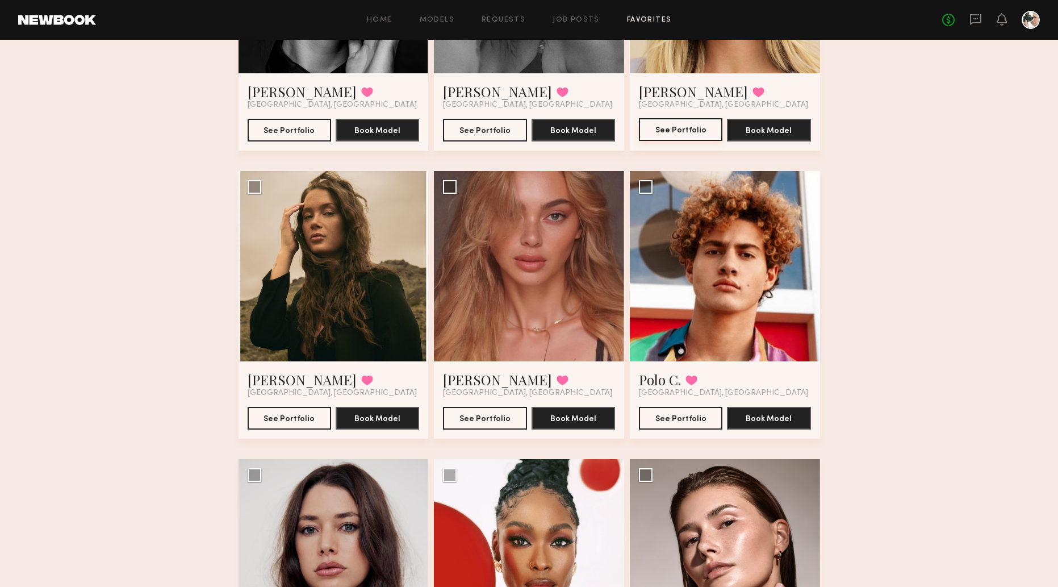
scroll to position [538, 0]
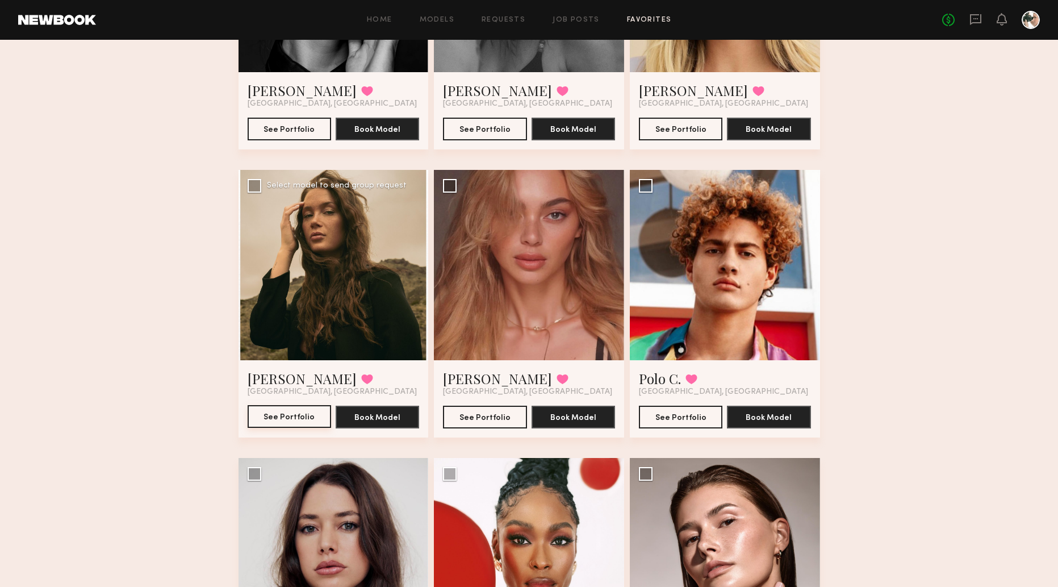
click at [287, 415] on button "See Portfolio" at bounding box center [290, 416] width 84 height 23
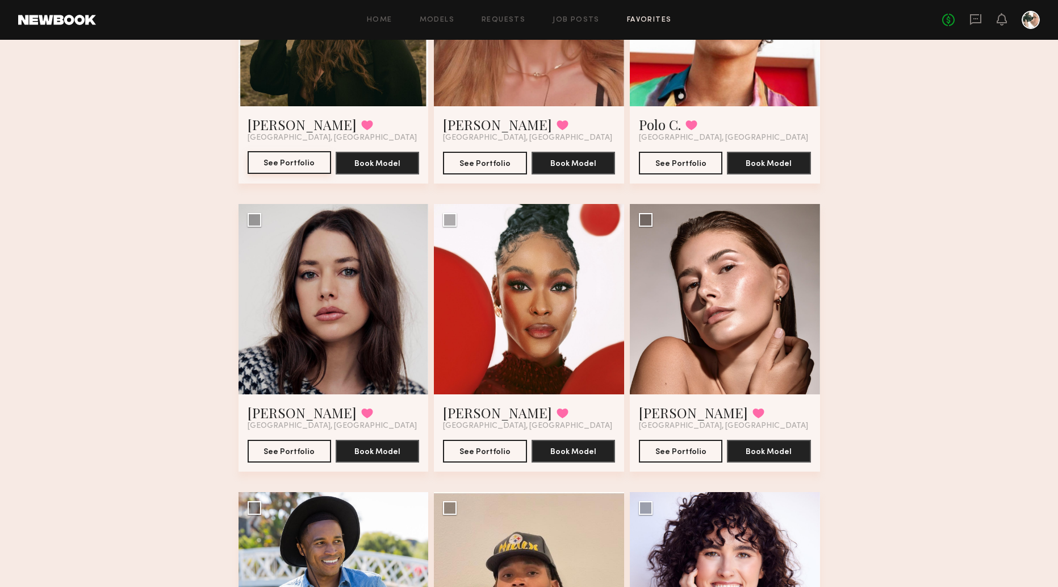
scroll to position [793, 0]
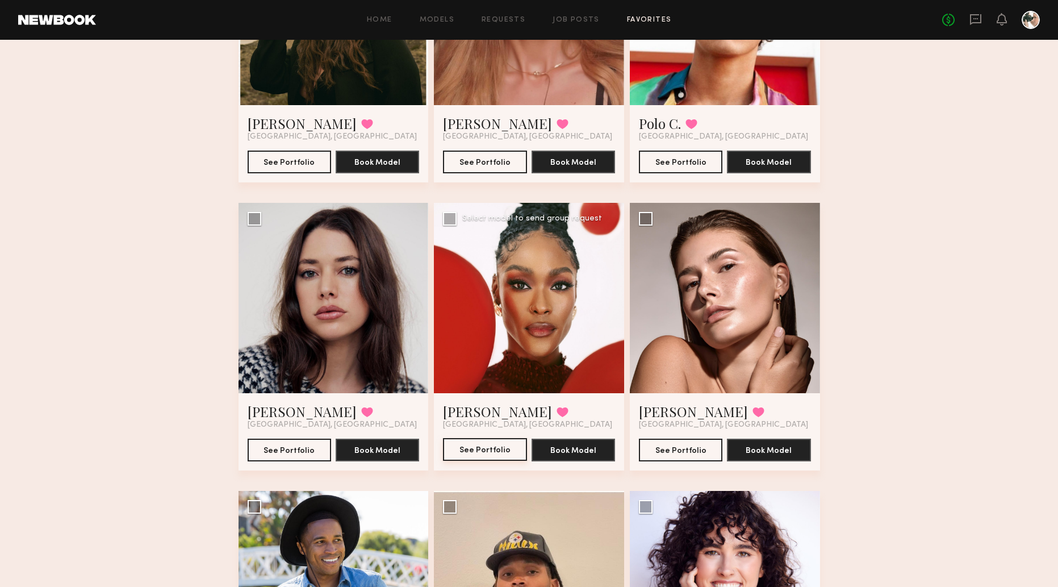
click at [488, 442] on button "See Portfolio" at bounding box center [485, 449] width 84 height 23
click at [498, 442] on button "See Portfolio" at bounding box center [485, 449] width 84 height 23
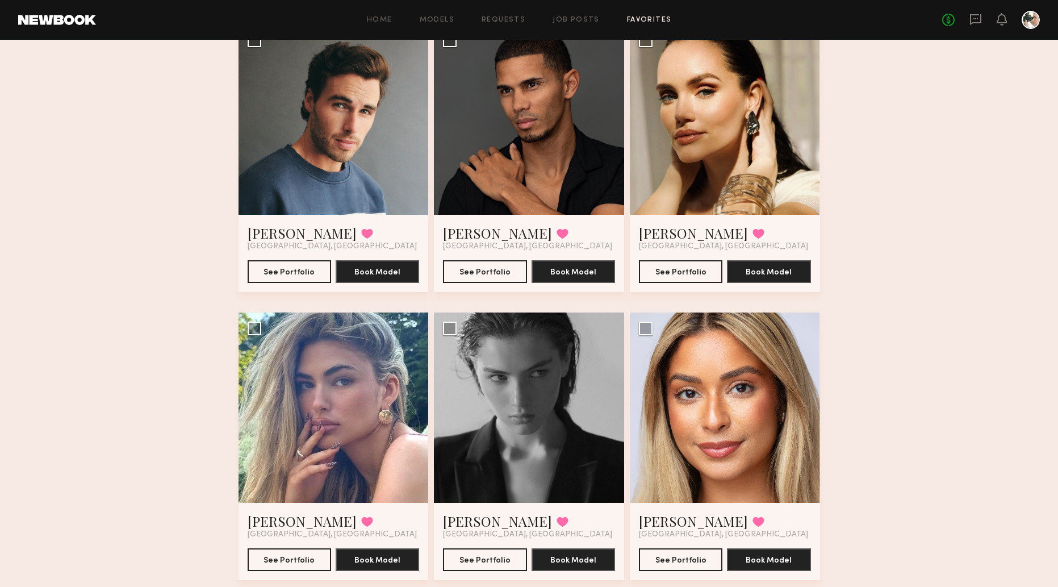
scroll to position [1608, 0]
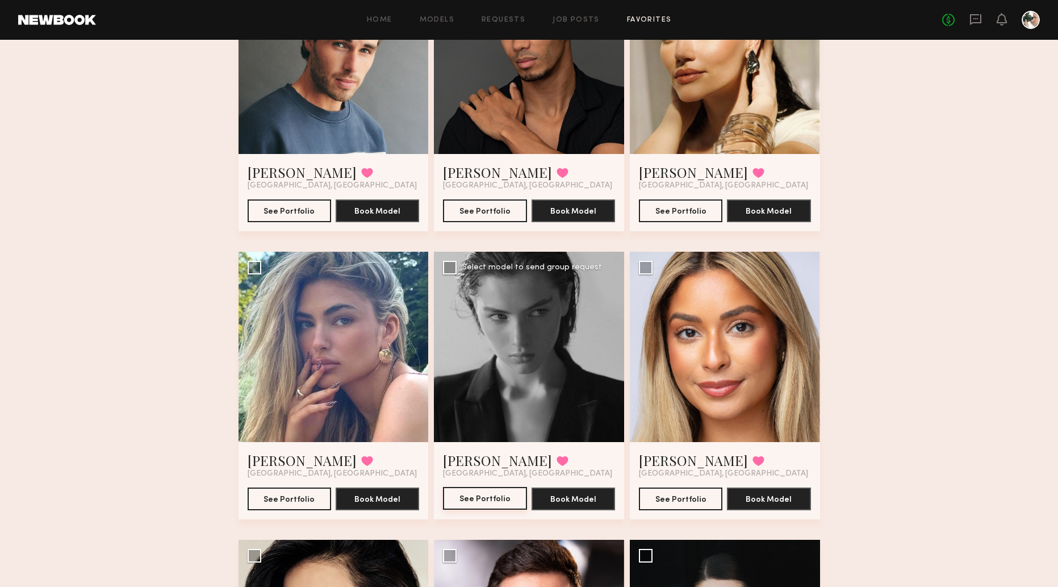
click at [469, 494] on button "See Portfolio" at bounding box center [485, 498] width 84 height 23
click at [557, 457] on button at bounding box center [563, 461] width 12 height 10
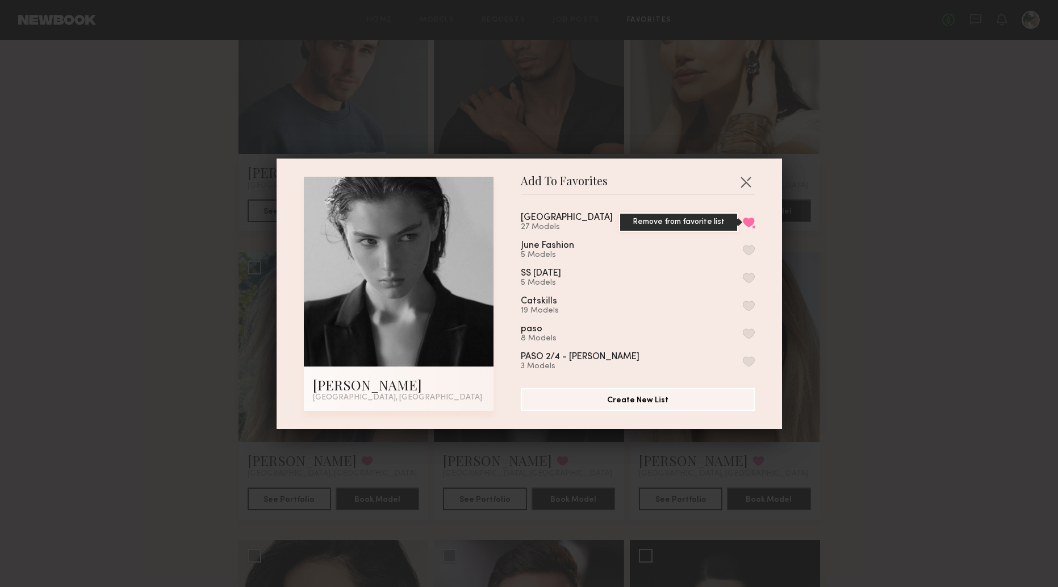
click at [692, 218] on button "Remove from favorite list" at bounding box center [749, 222] width 12 height 10
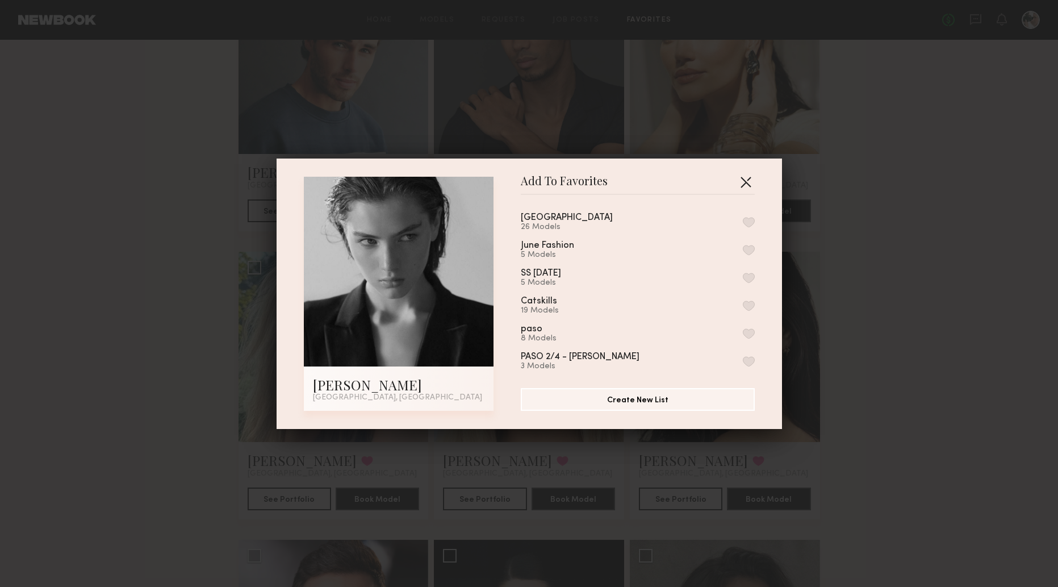
click at [692, 177] on button "button" at bounding box center [746, 182] width 18 height 18
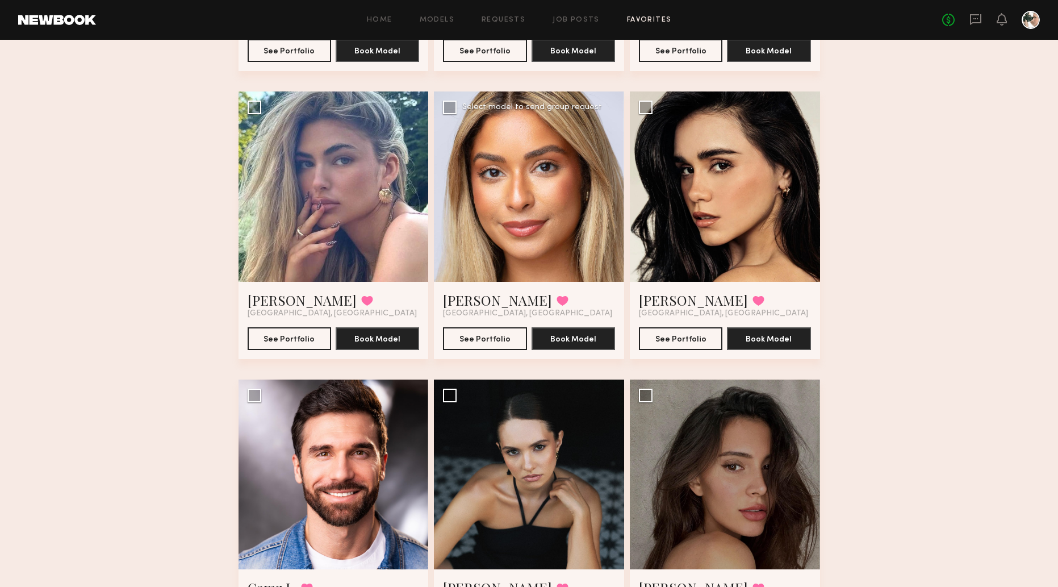
scroll to position [1756, 0]
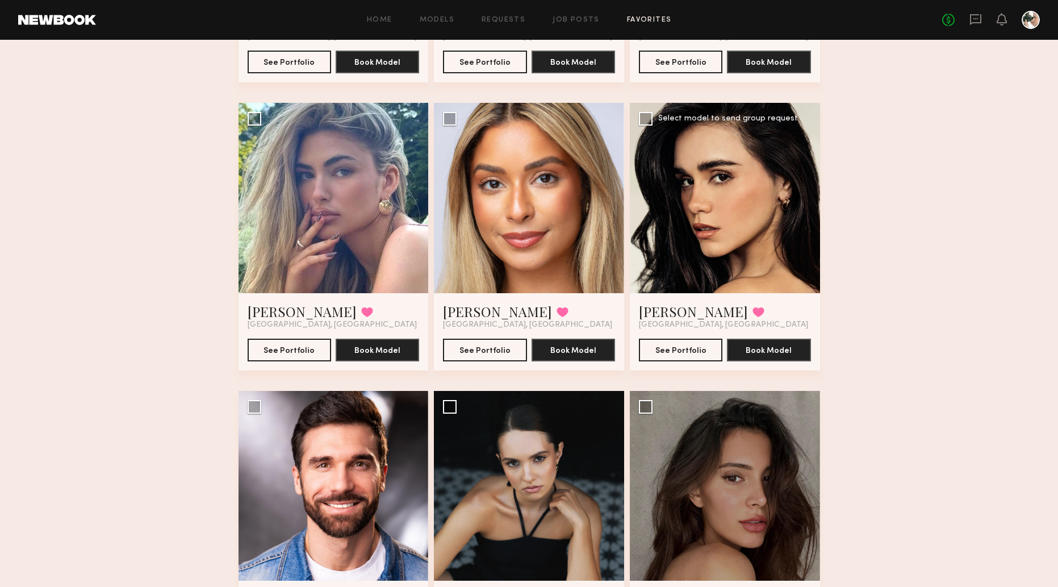
click at [692, 223] on div at bounding box center [725, 198] width 190 height 190
click at [687, 340] on button "See Portfolio" at bounding box center [681, 349] width 84 height 23
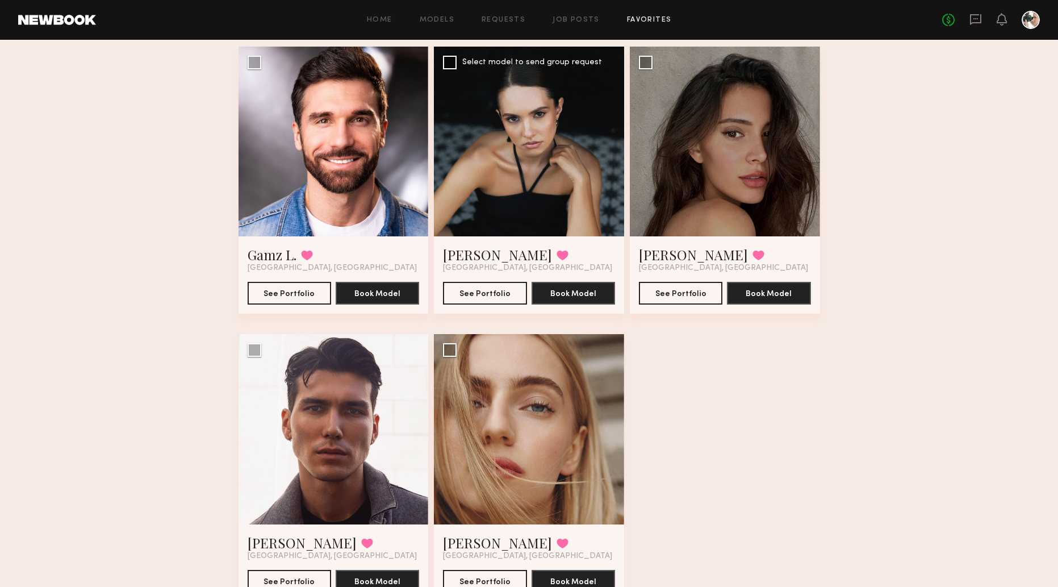
scroll to position [2153, 0]
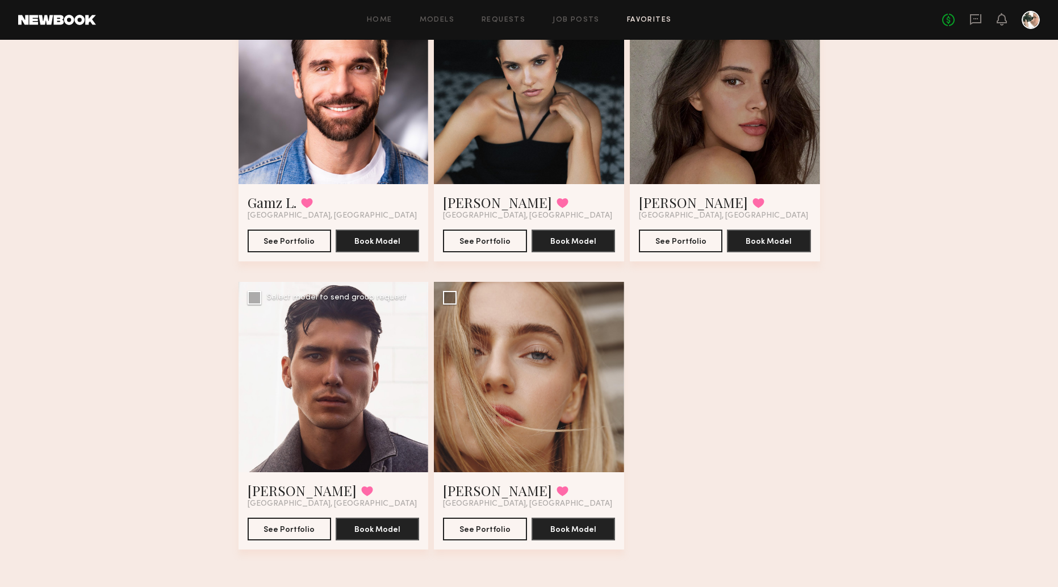
click at [323, 402] on div at bounding box center [334, 377] width 190 height 190
click at [287, 527] on button "See Portfolio" at bounding box center [290, 528] width 84 height 23
click at [493, 519] on button "See Portfolio" at bounding box center [485, 528] width 84 height 23
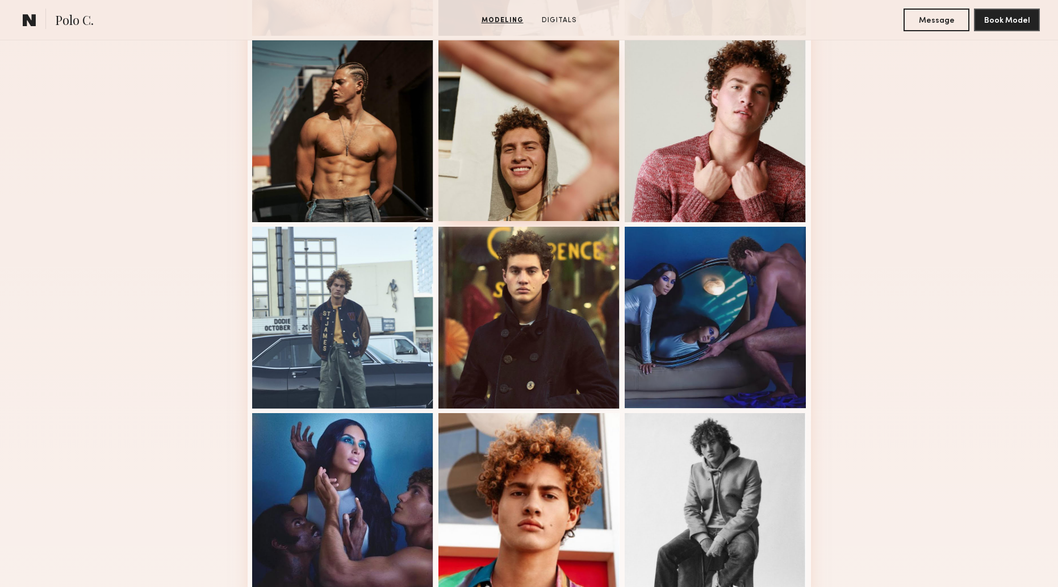
scroll to position [493, 0]
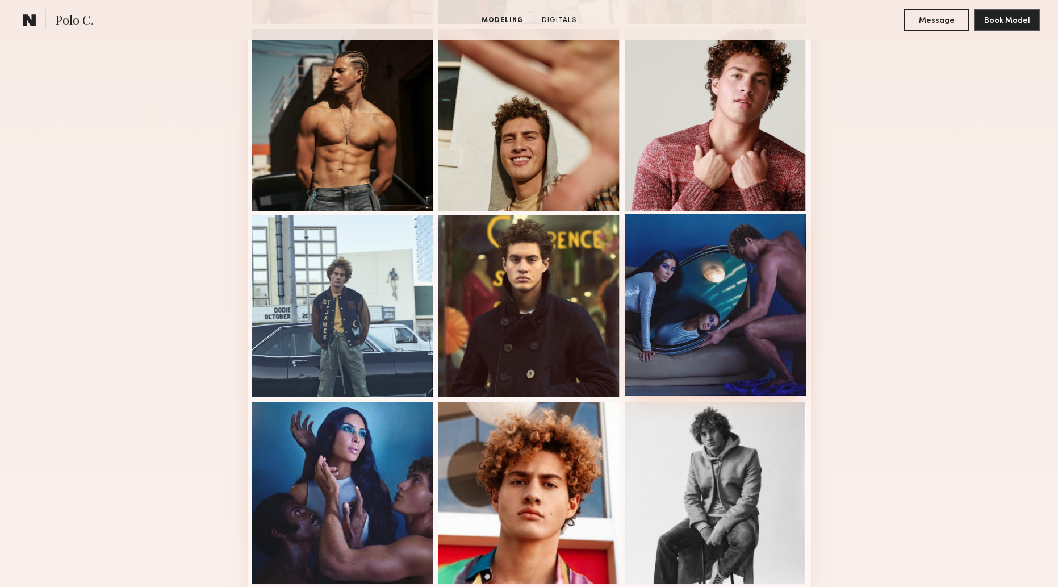
click at [732, 300] on div at bounding box center [716, 305] width 182 height 182
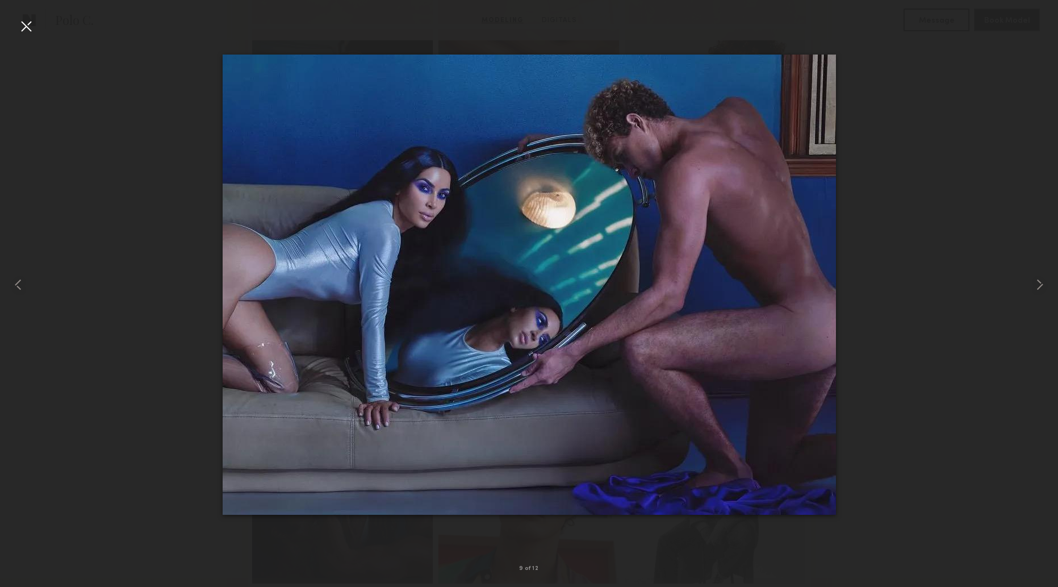
click at [24, 27] on div at bounding box center [26, 26] width 18 height 18
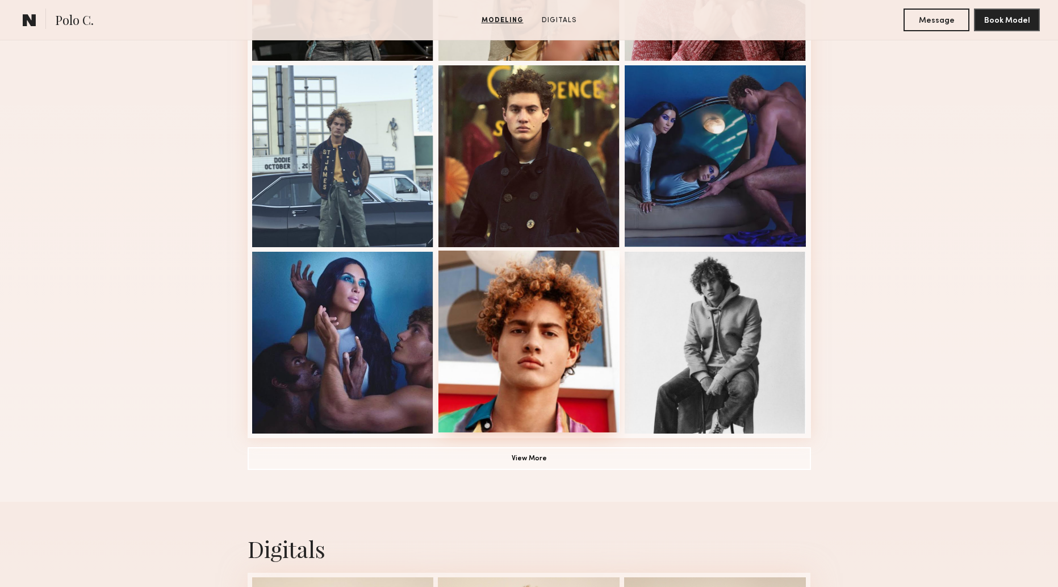
scroll to position [0, 0]
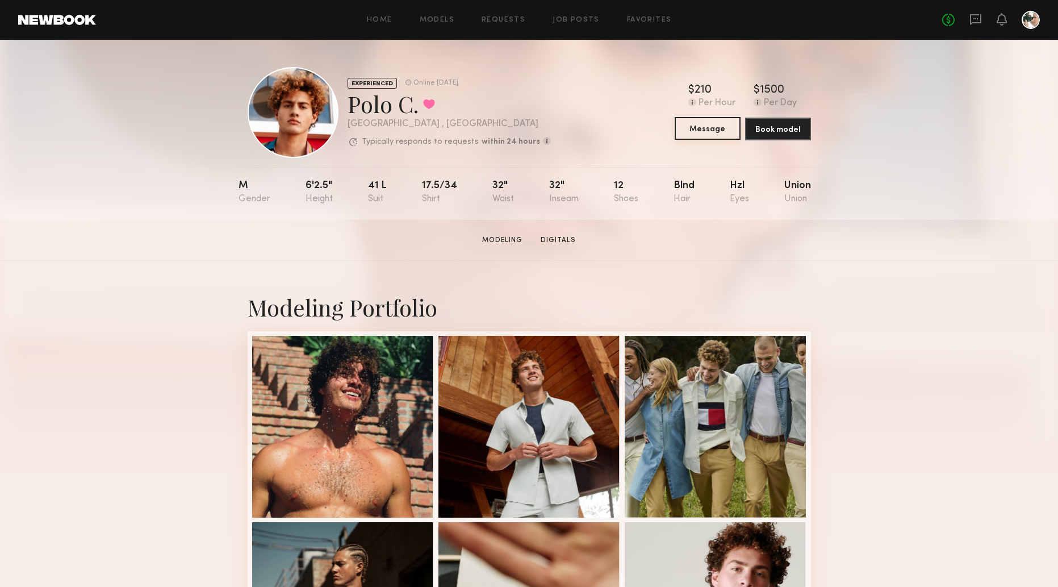
click at [716, 120] on button "Message" at bounding box center [708, 128] width 66 height 23
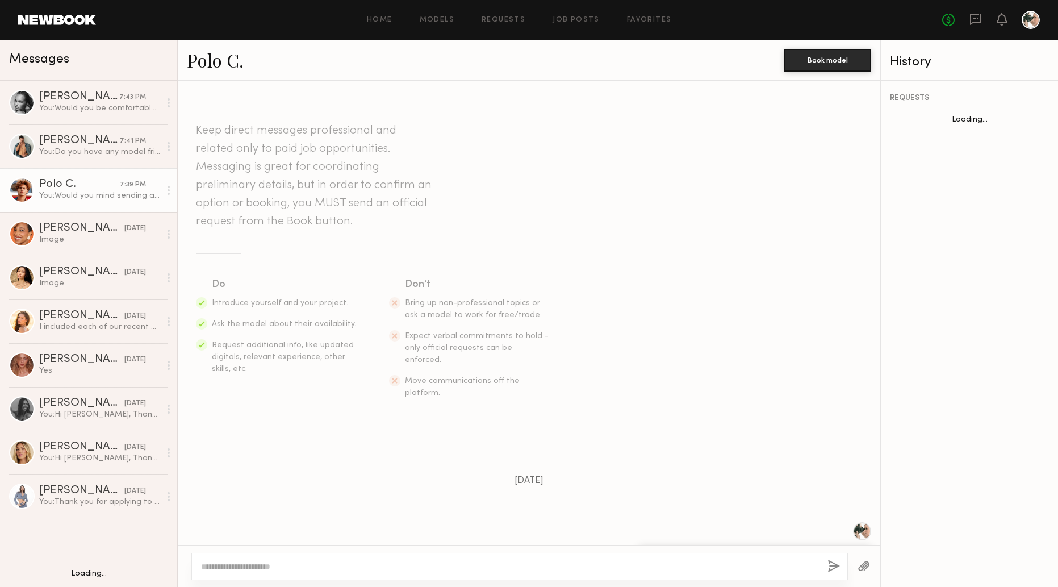
scroll to position [315, 0]
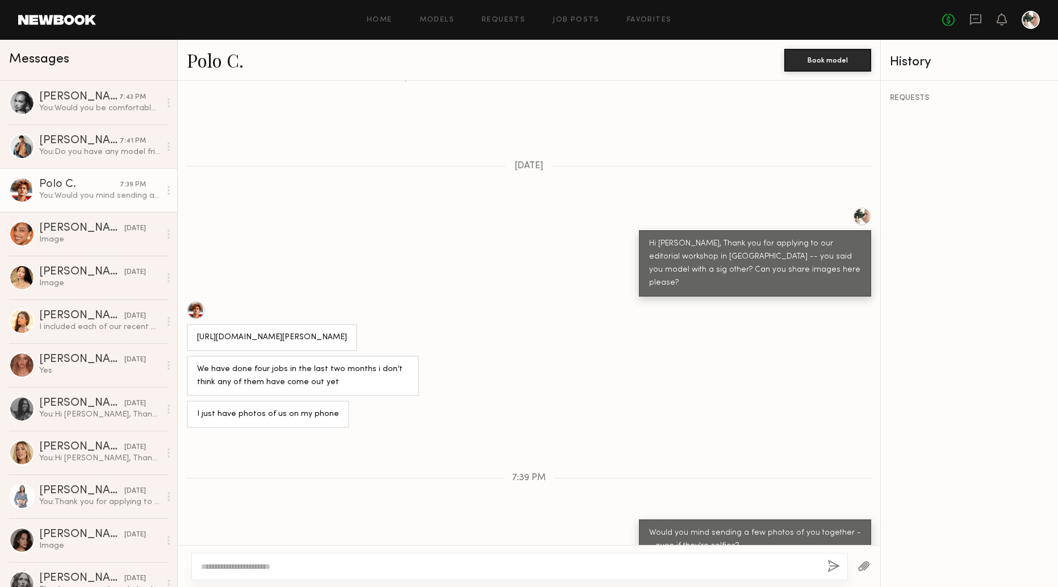
click at [350, 571] on textarea at bounding box center [509, 566] width 617 height 11
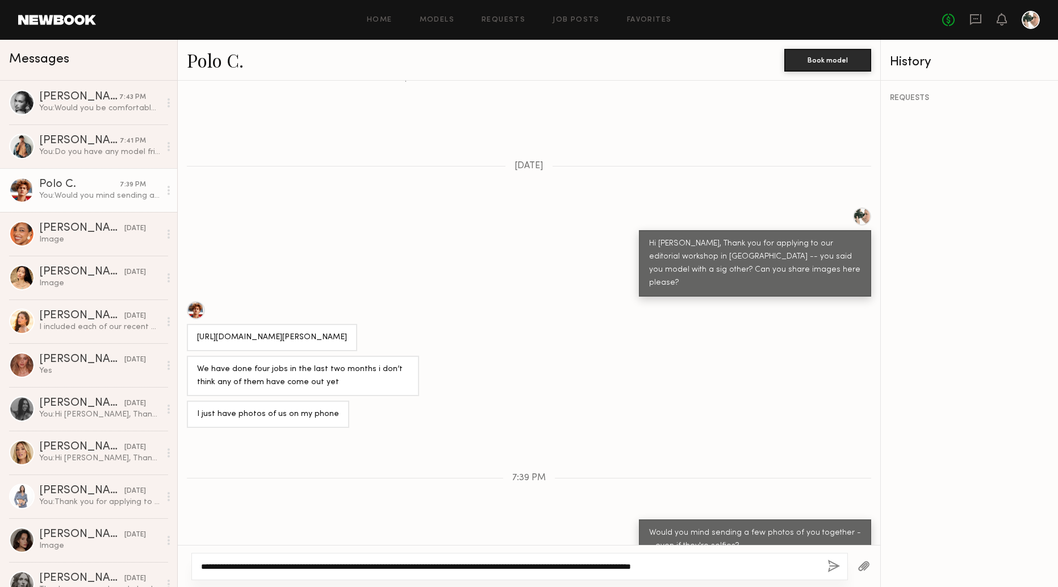
type textarea "**********"
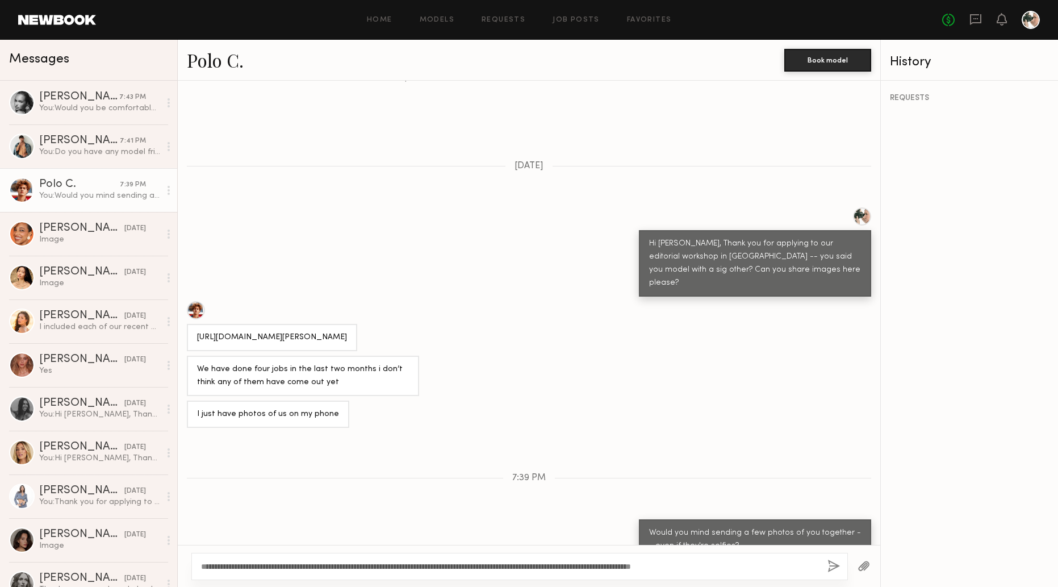
click at [828, 565] on button "button" at bounding box center [834, 567] width 12 height 14
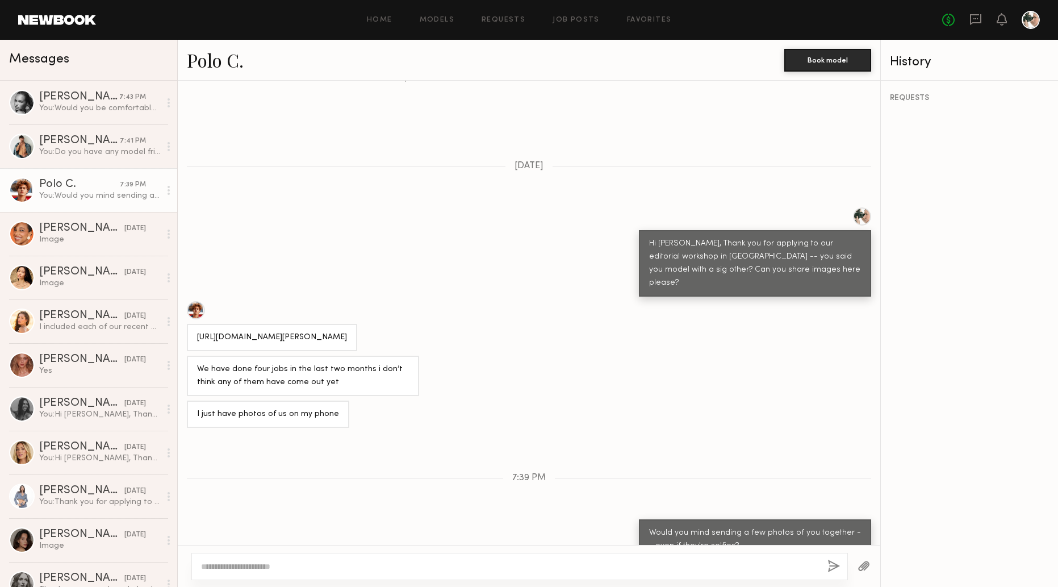
scroll to position [482, 0]
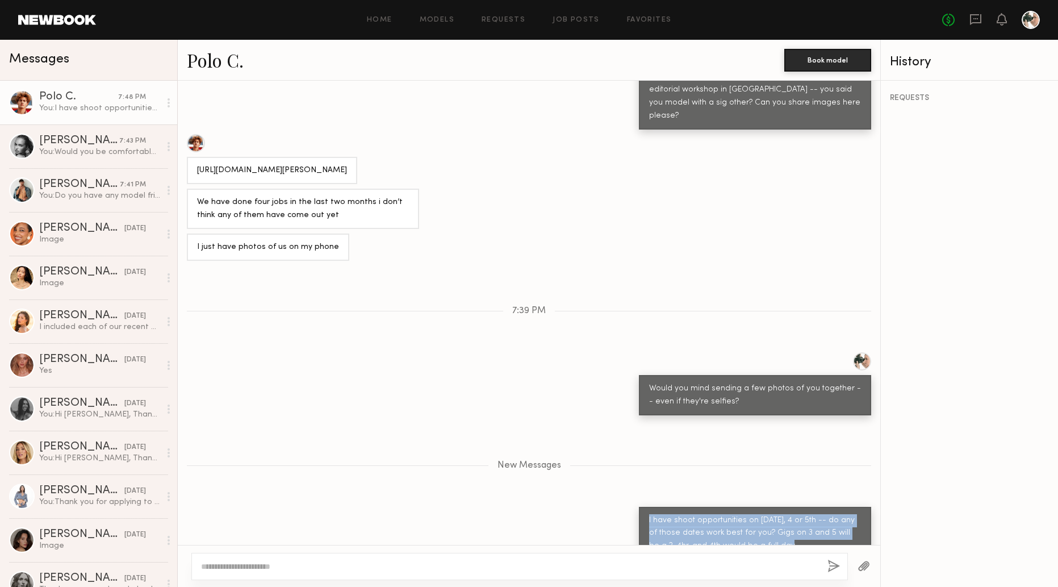
drag, startPoint x: 771, startPoint y: 525, endPoint x: 637, endPoint y: 486, distance: 139.1
click at [637, 507] on div "I have shoot opportunities on Nov 3, 4 or 5th -- do any of those dates work bes…" at bounding box center [529, 533] width 703 height 53
copy div "I have shoot opportunities on Nov 3, 4 or 5th -- do any of those dates work bes…"
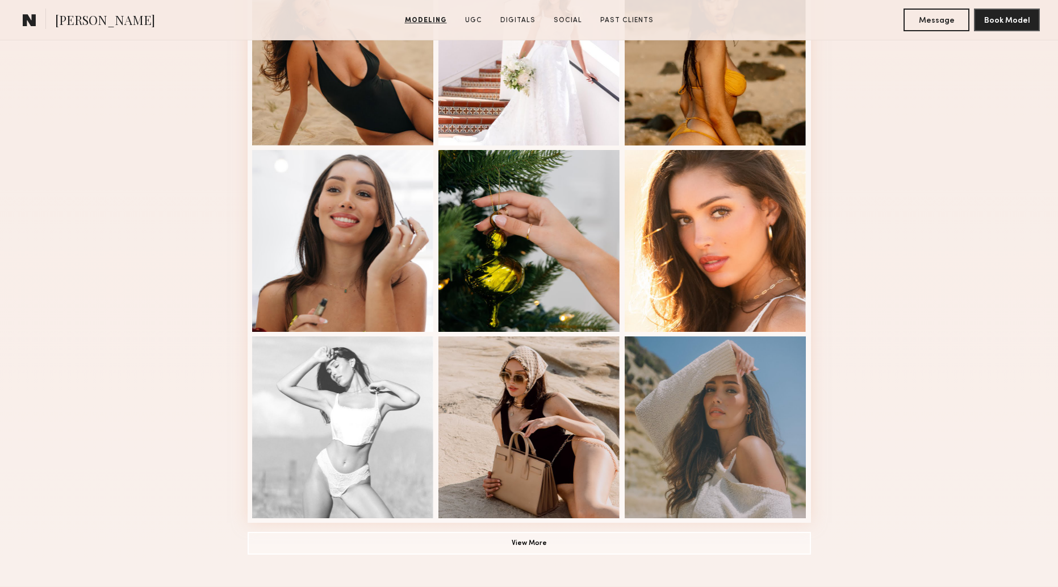
scroll to position [567, 0]
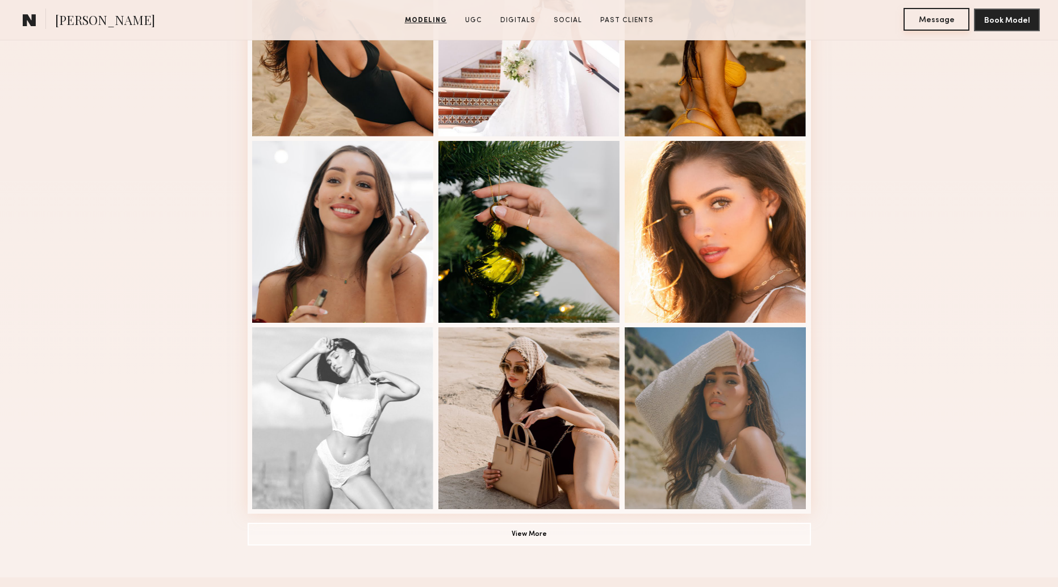
click at [938, 22] on button "Message" at bounding box center [937, 19] width 66 height 23
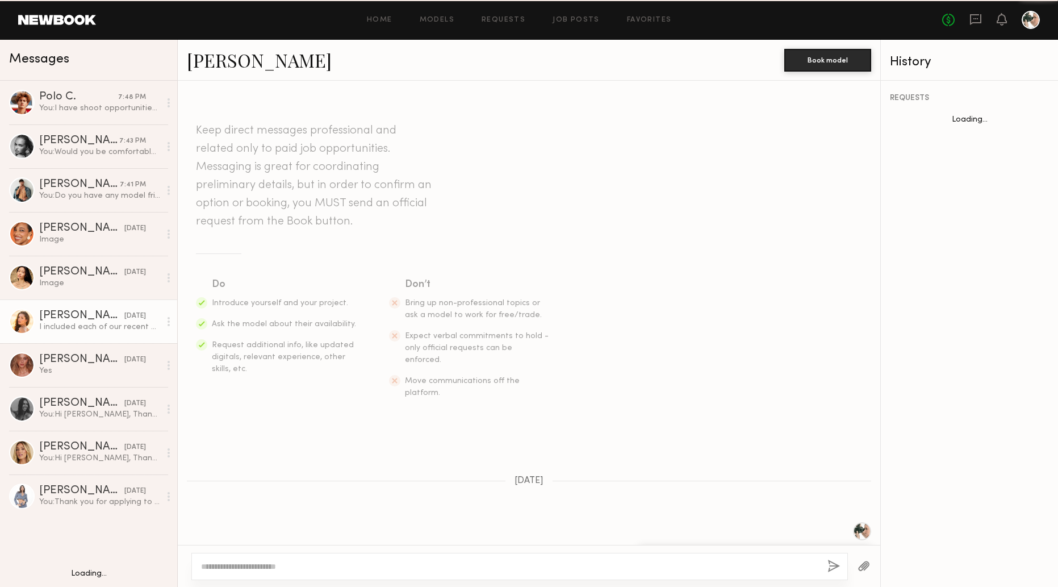
scroll to position [157, 0]
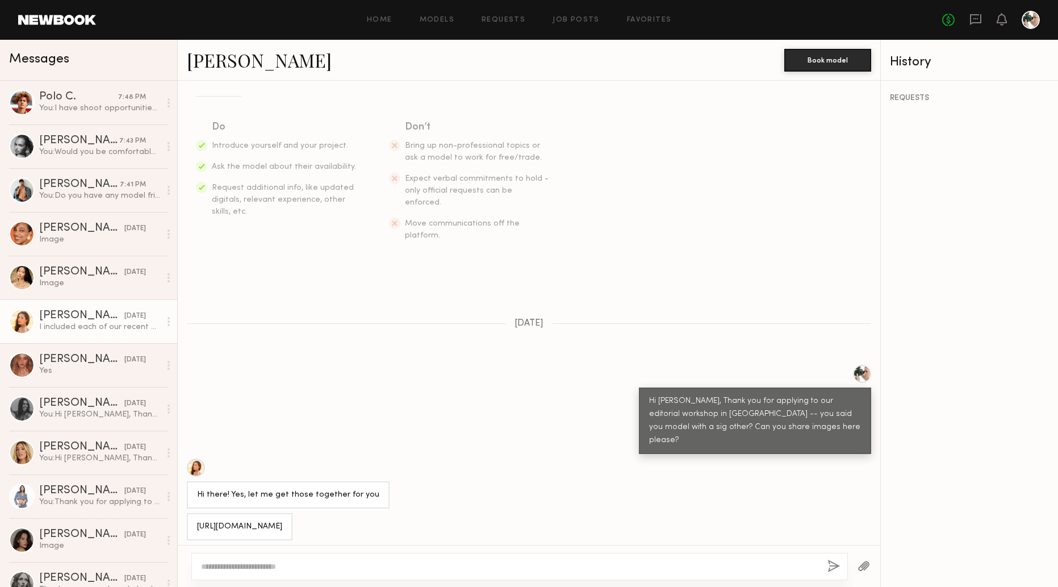
click at [244, 563] on textarea at bounding box center [509, 566] width 617 height 11
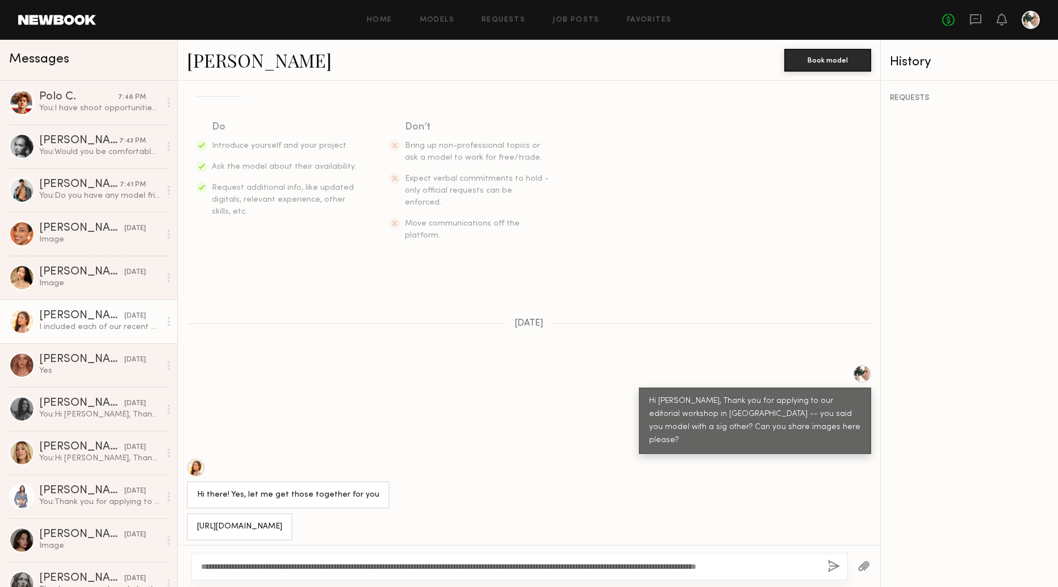
type textarea "**********"
click at [834, 564] on button "button" at bounding box center [834, 567] width 12 height 14
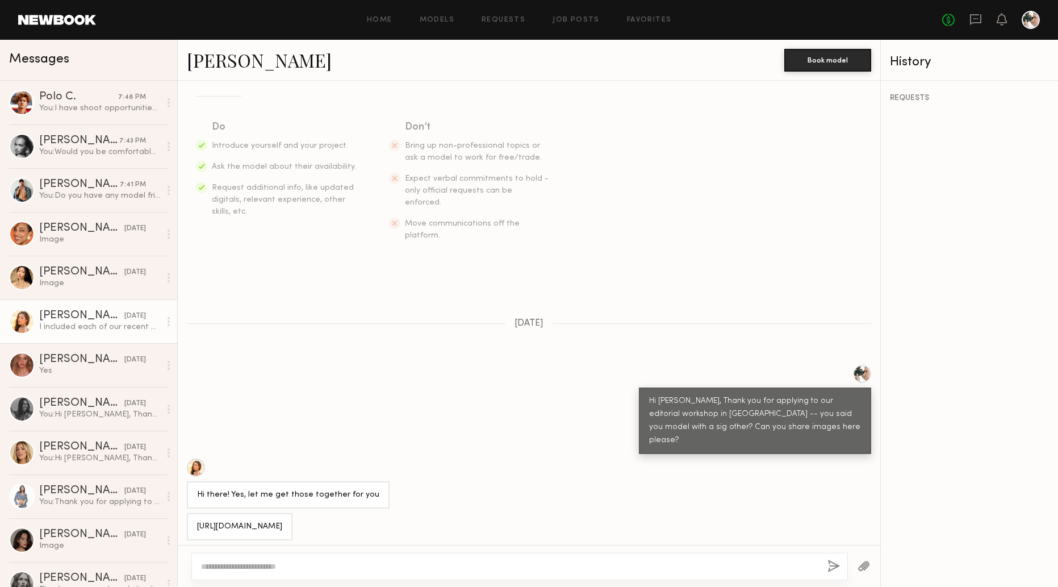
scroll to position [388, 0]
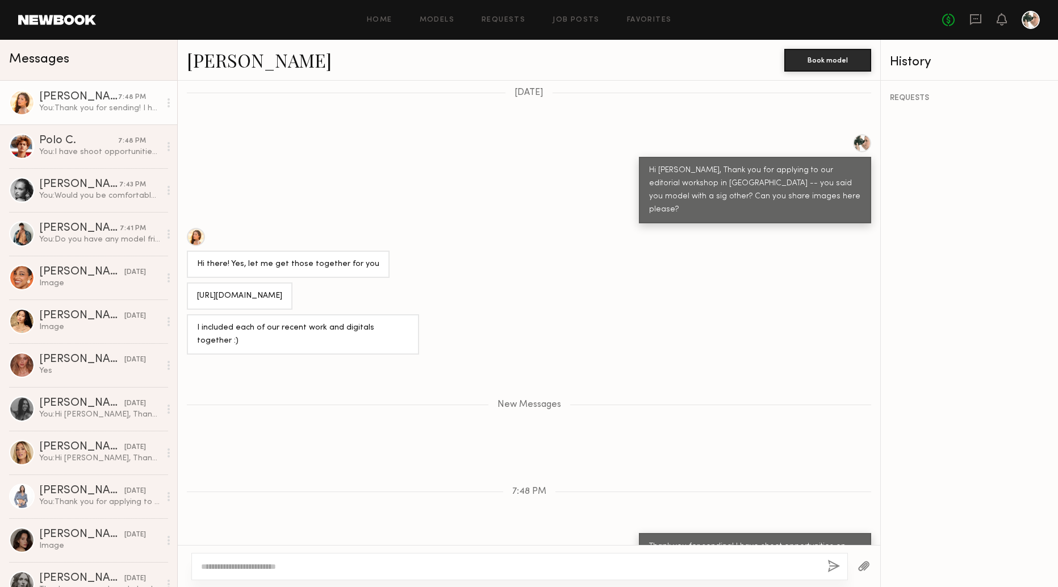
click at [240, 56] on link "Andrea Z." at bounding box center [259, 60] width 145 height 24
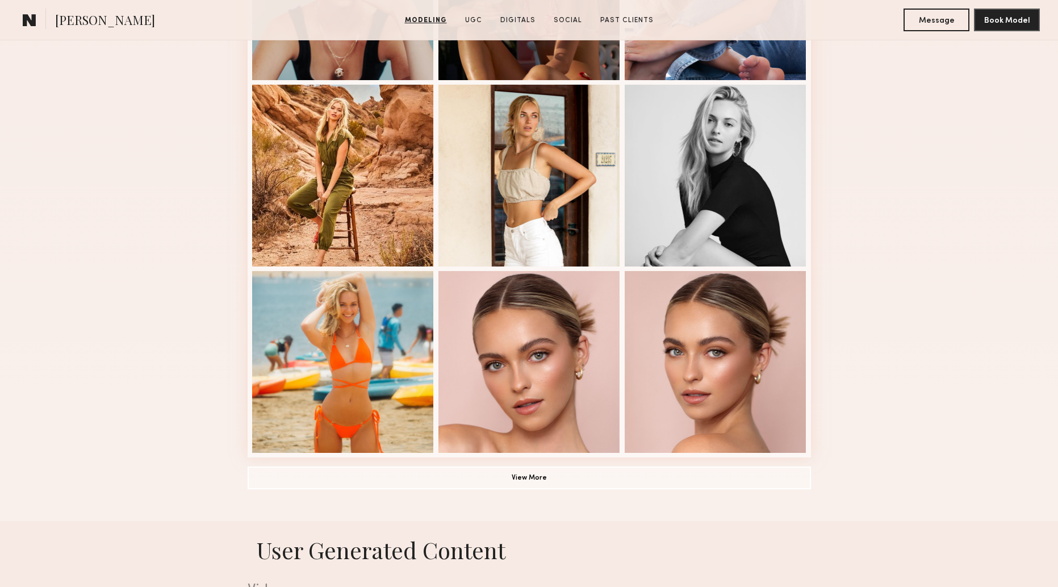
scroll to position [626, 0]
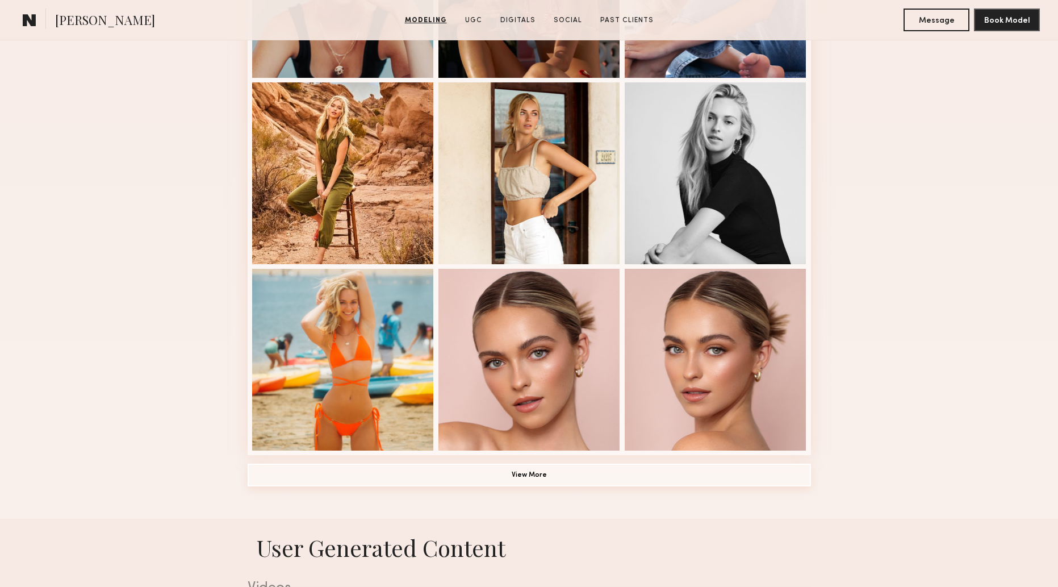
click at [542, 474] on button "View More" at bounding box center [529, 475] width 563 height 23
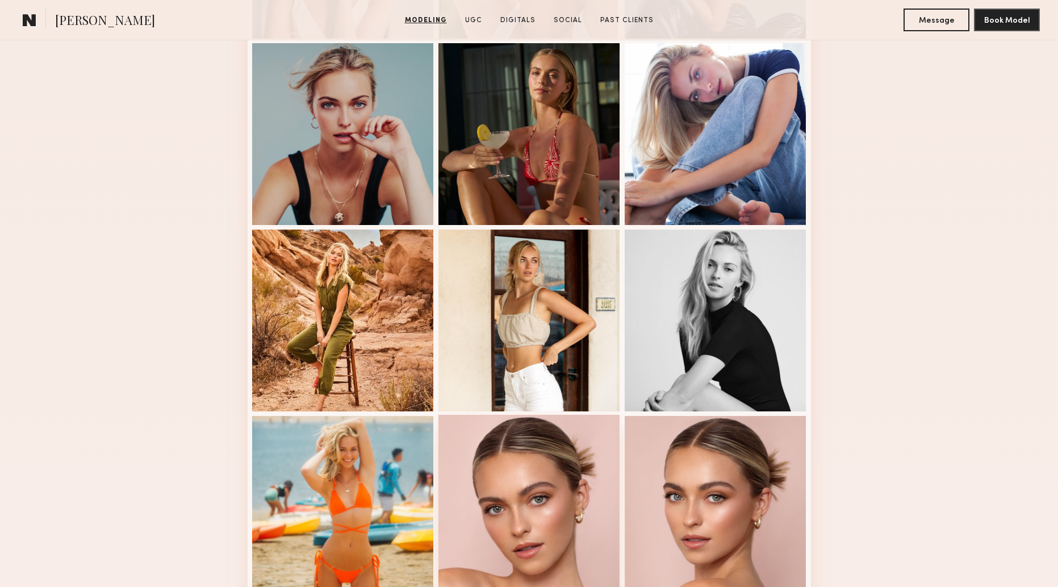
scroll to position [0, 0]
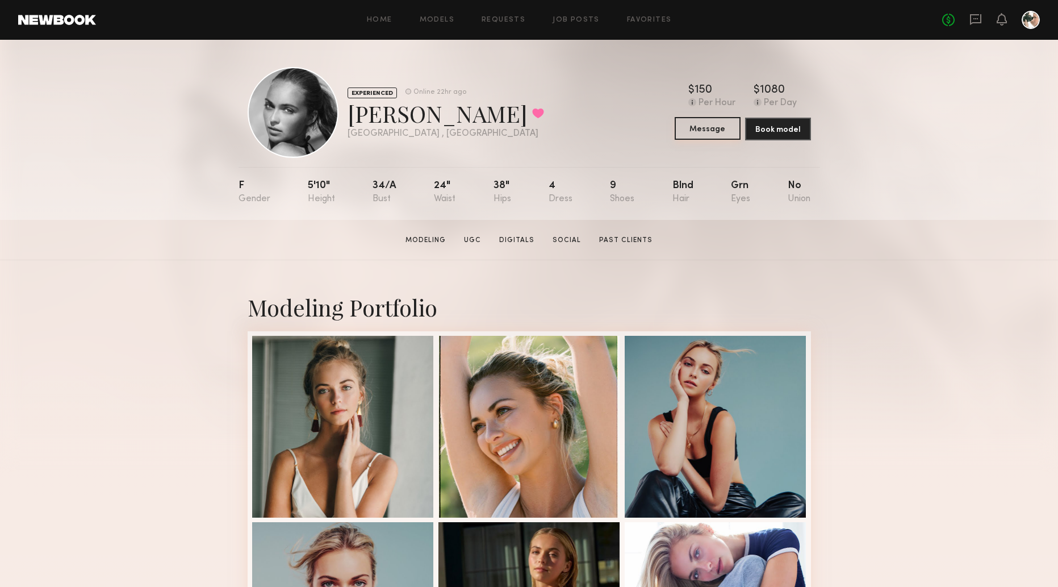
click at [702, 128] on button "Message" at bounding box center [708, 128] width 66 height 23
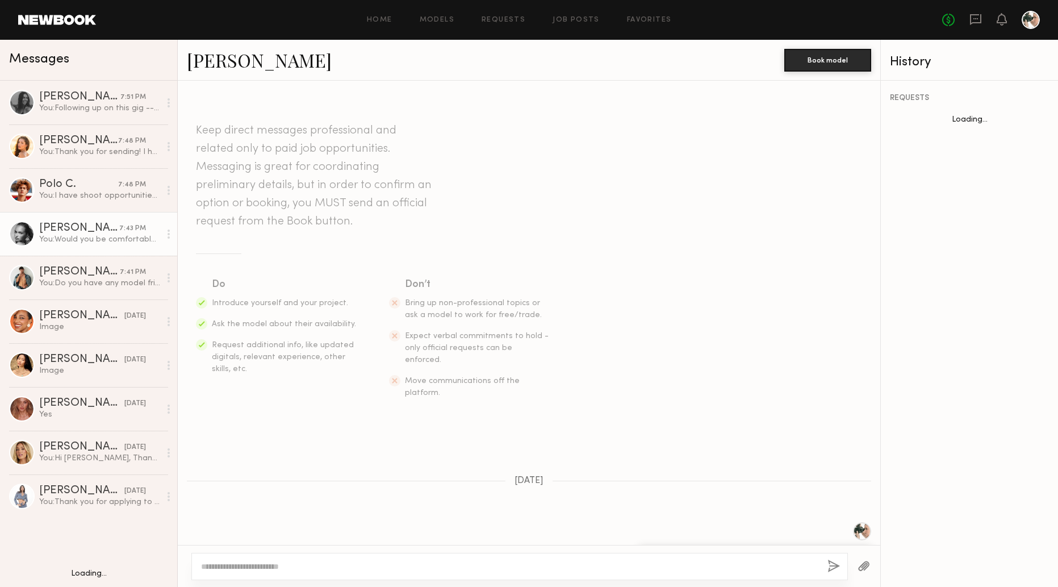
scroll to position [347, 0]
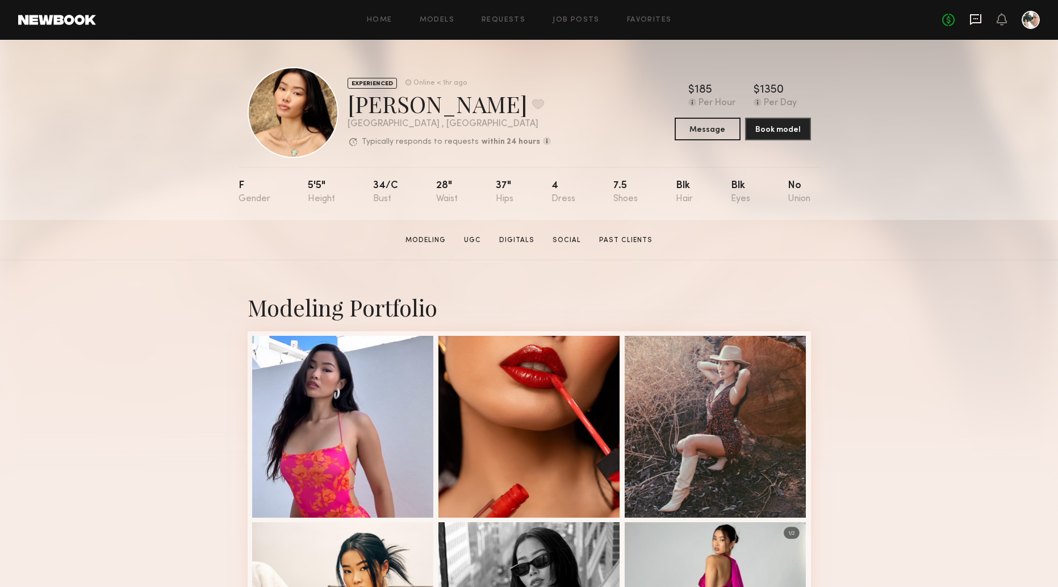
click at [978, 23] on icon at bounding box center [975, 19] width 11 height 11
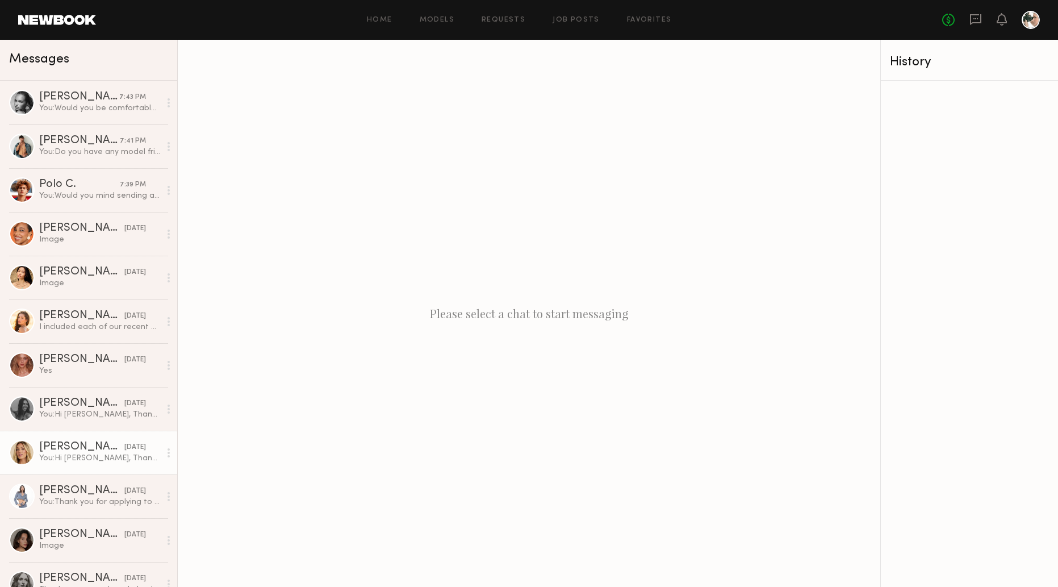
click at [90, 447] on div "[PERSON_NAME]" at bounding box center [81, 446] width 85 height 11
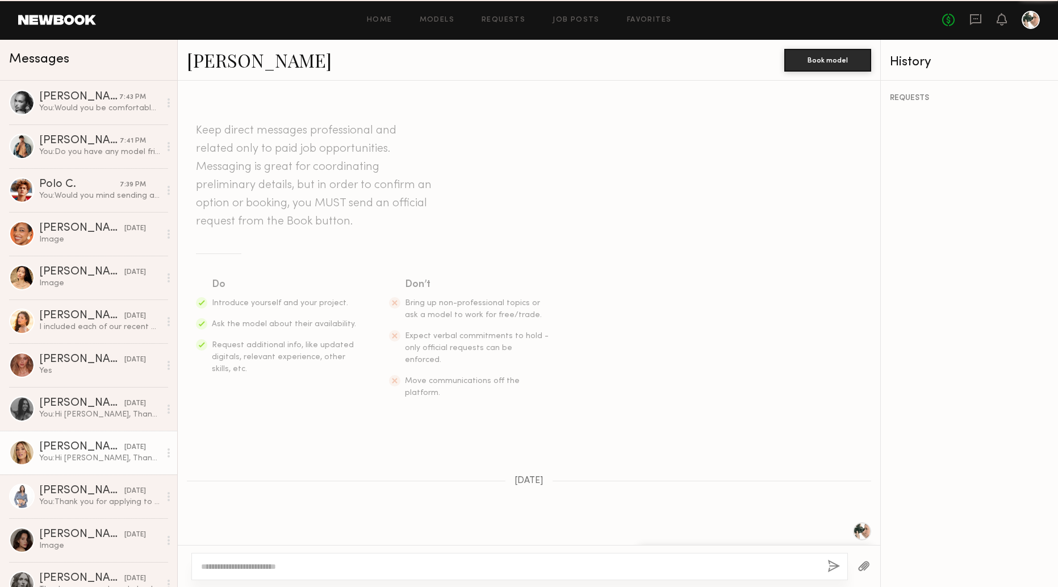
scroll to position [40, 0]
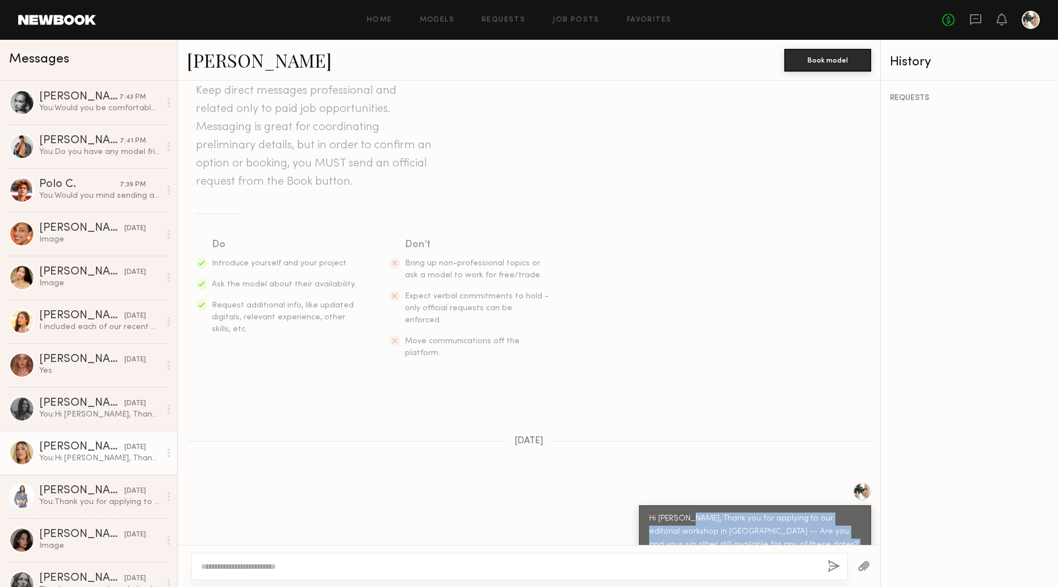
drag, startPoint x: 795, startPoint y: 522, endPoint x: 684, endPoint y: 499, distance: 113.2
click at [684, 512] on div "Hi [PERSON_NAME], Thank you for applying to our editorial workshop in [GEOGRAPH…" at bounding box center [755, 538] width 212 height 52
copy div "Thank you for applying to our editorial workshop in [GEOGRAPHIC_DATA] -- Are yo…"
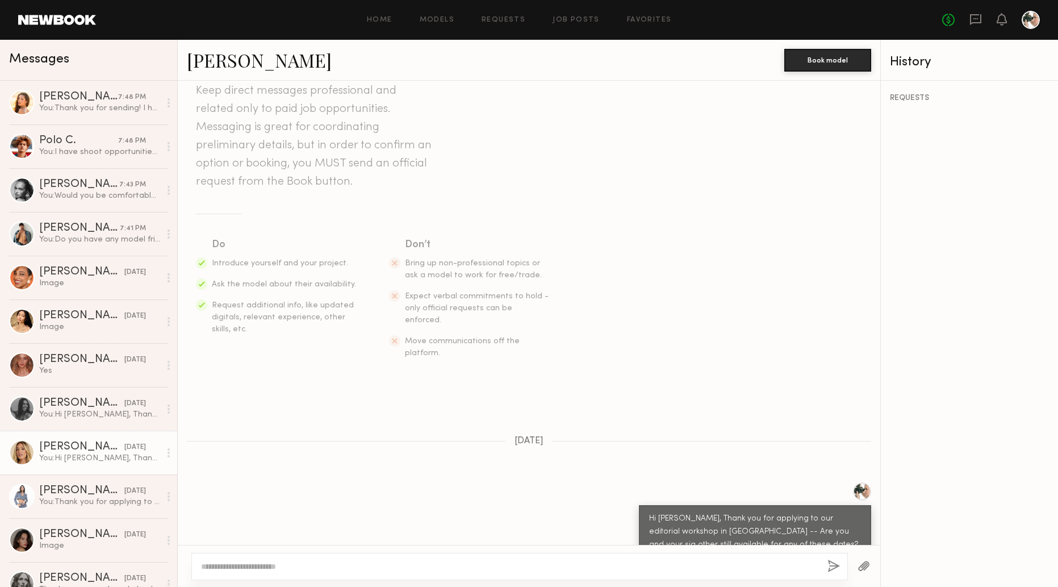
click at [585, 514] on div "Hi [PERSON_NAME], Thank you for applying to our editorial workshop in [GEOGRAPH…" at bounding box center [529, 526] width 703 height 89
click at [75, 328] on div "Image" at bounding box center [99, 327] width 121 height 11
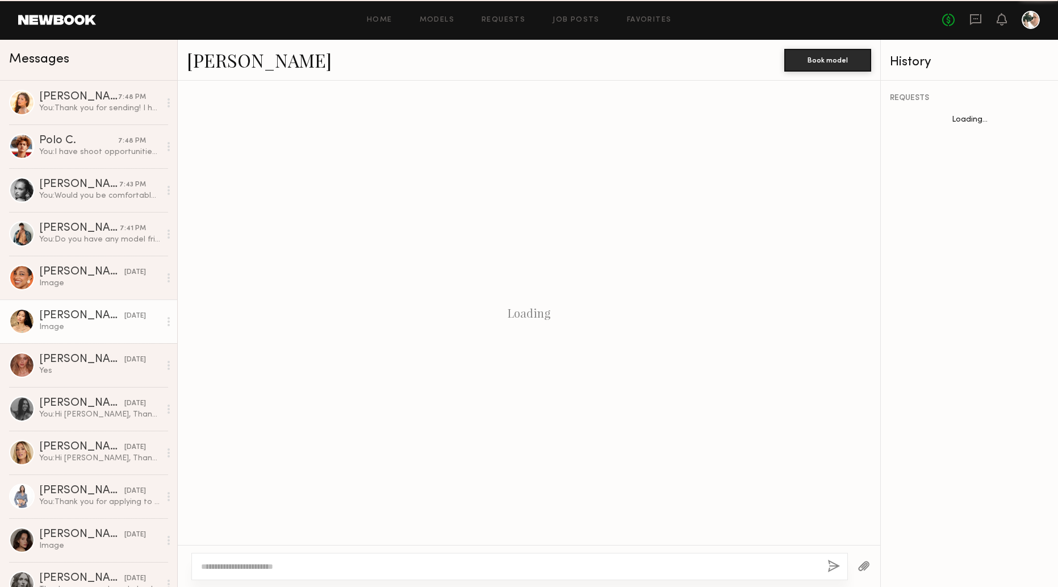
scroll to position [325, 0]
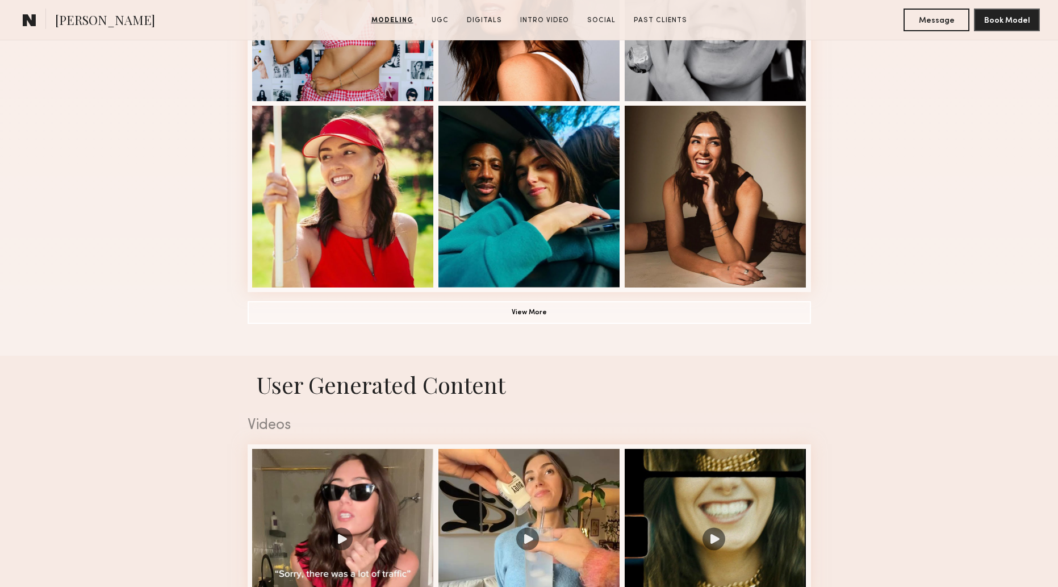
scroll to position [843, 0]
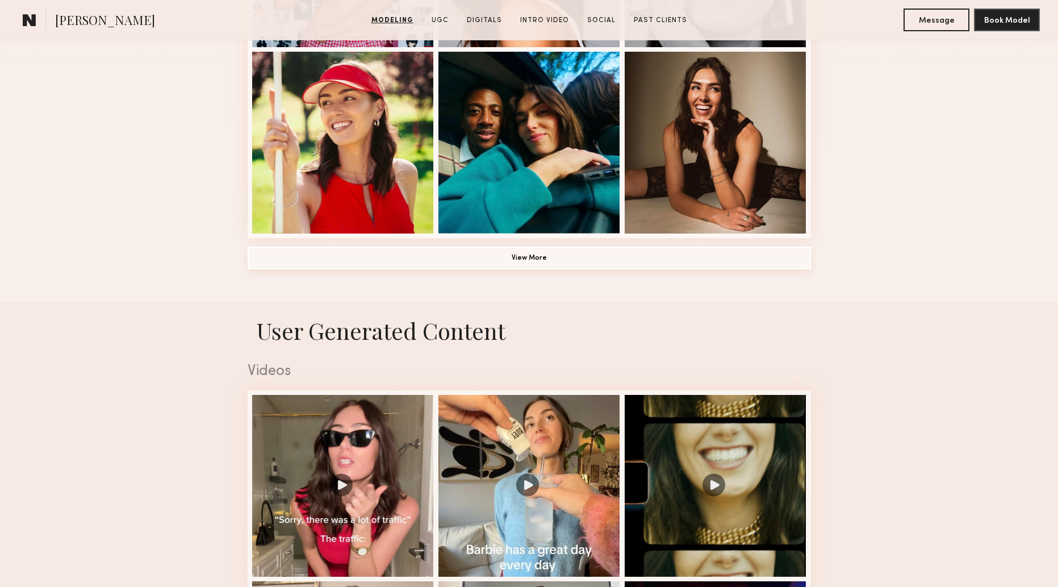
click at [529, 257] on button "View More" at bounding box center [529, 258] width 563 height 23
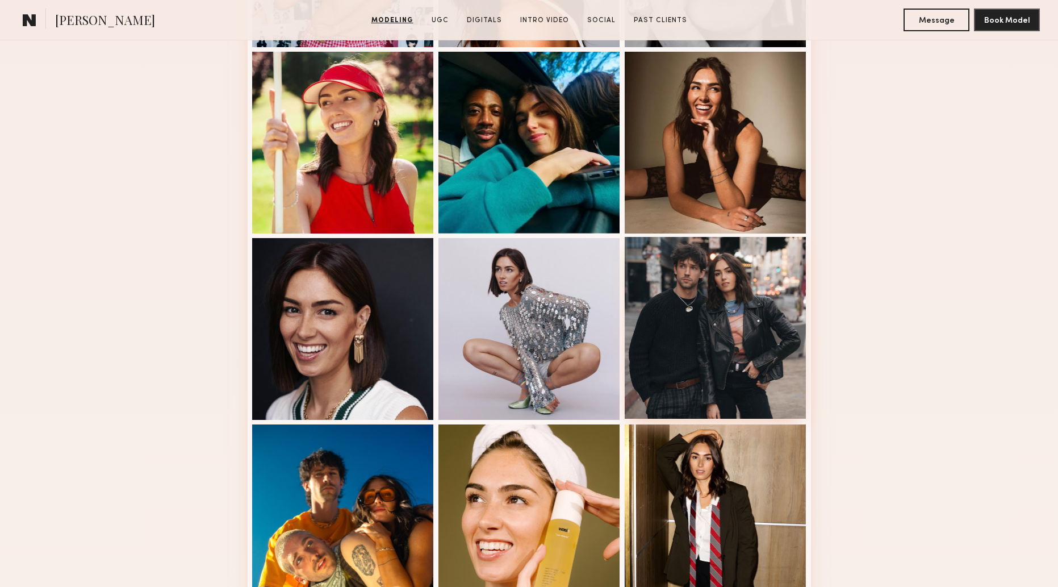
click at [698, 297] on div at bounding box center [716, 328] width 182 height 182
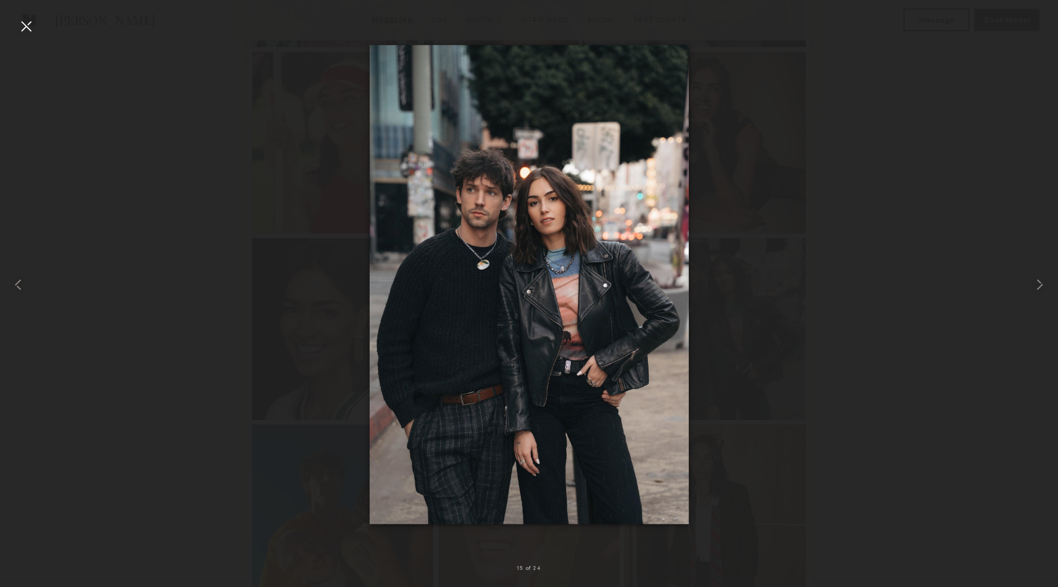
click at [26, 24] on div at bounding box center [26, 26] width 18 height 18
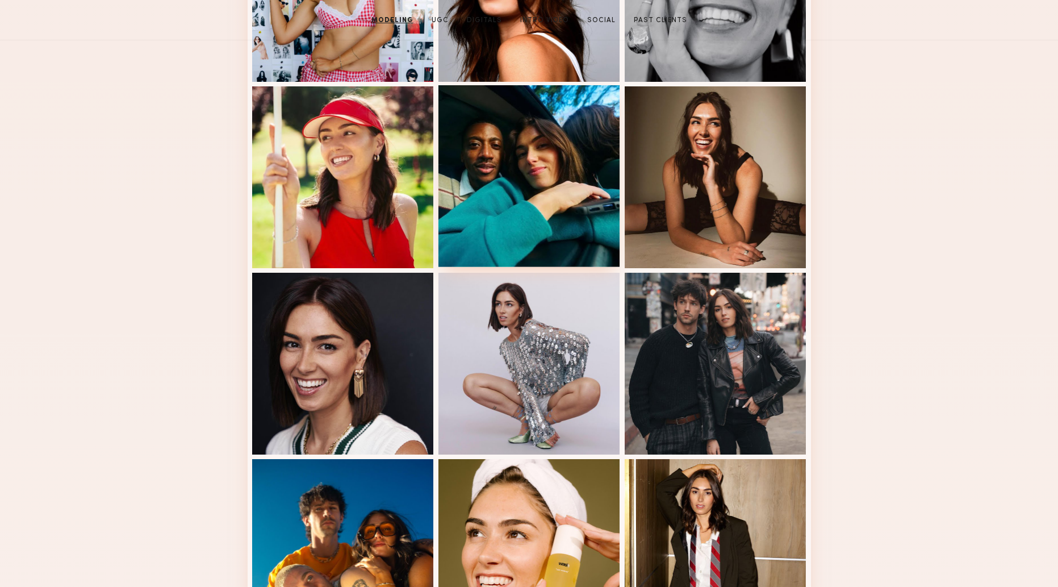
scroll to position [0, 0]
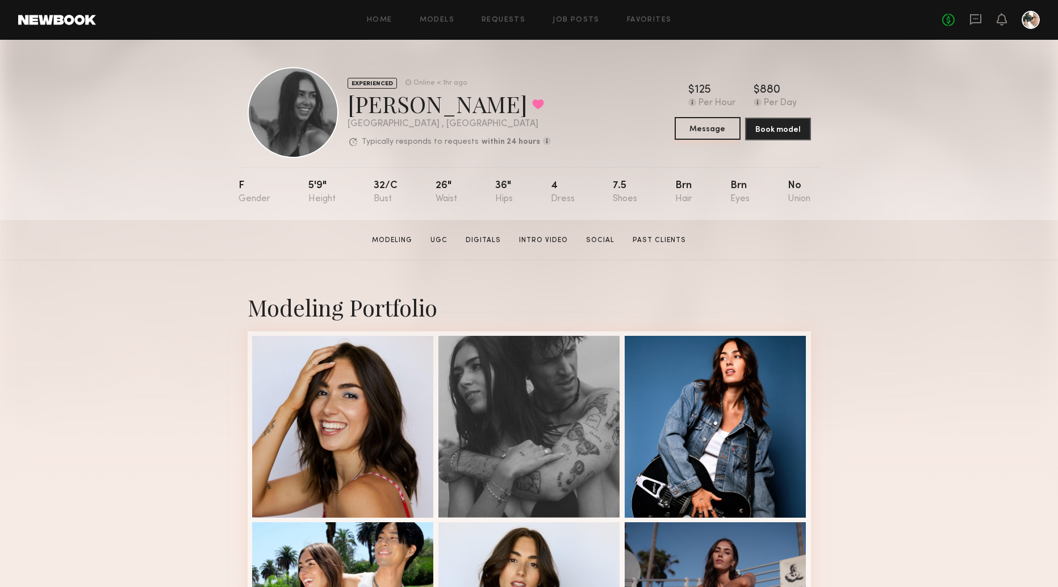
click at [704, 126] on button "Message" at bounding box center [708, 128] width 66 height 23
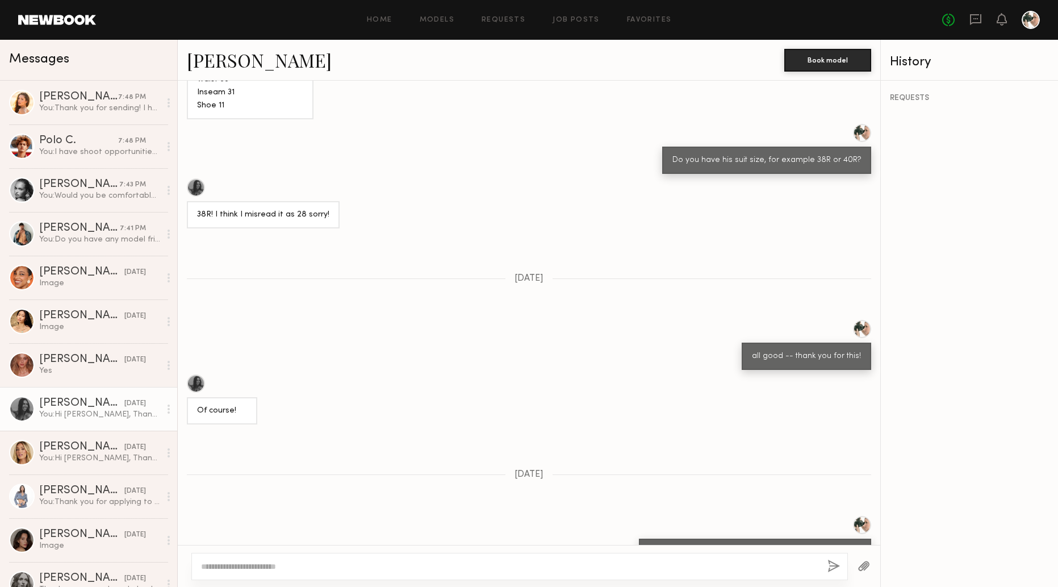
scroll to position [2543, 0]
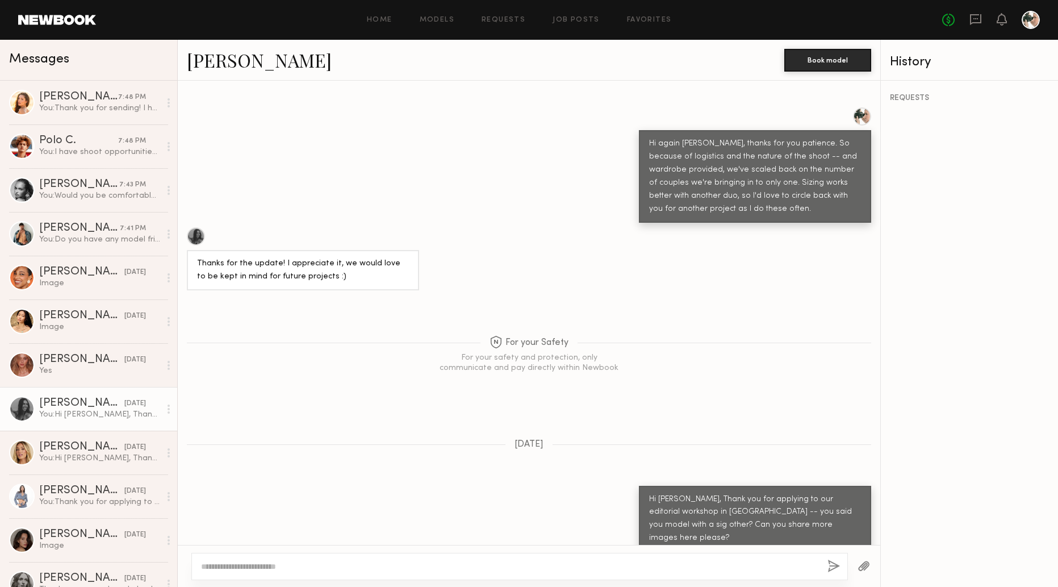
click at [93, 410] on div "You: Hi Lauren, Thank you for applying to our editorial workshop in palm spring…" at bounding box center [99, 414] width 121 height 11
click at [199, 231] on div at bounding box center [196, 236] width 18 height 18
click at [268, 568] on textarea at bounding box center [509, 566] width 617 height 11
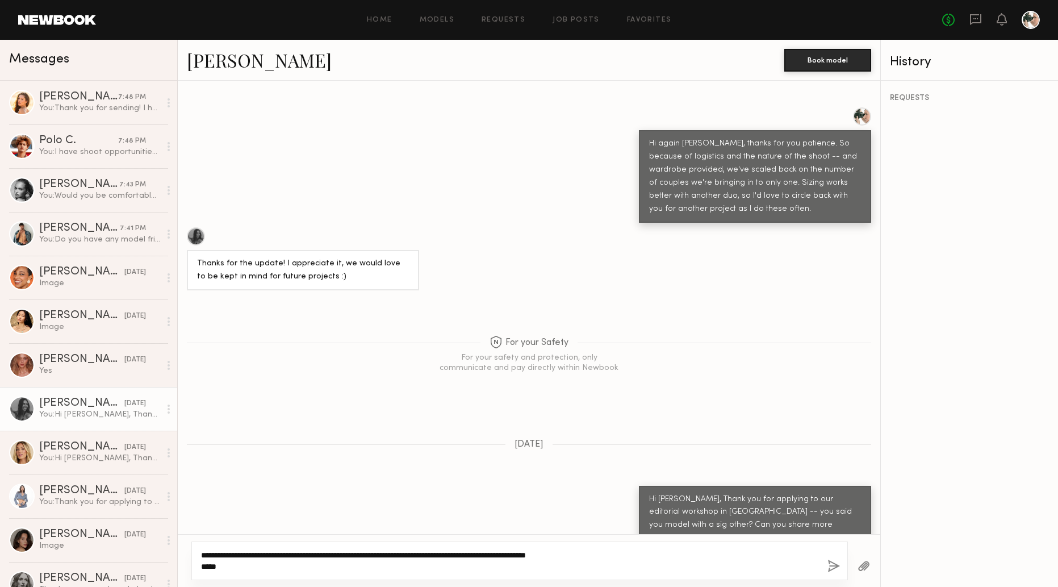
paste textarea "**********"
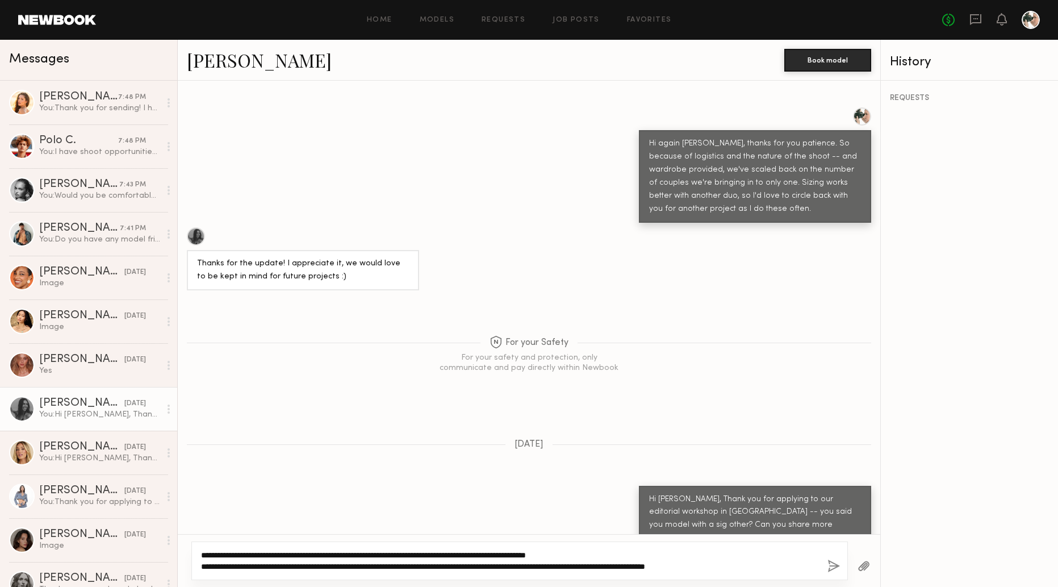
type textarea "**********"
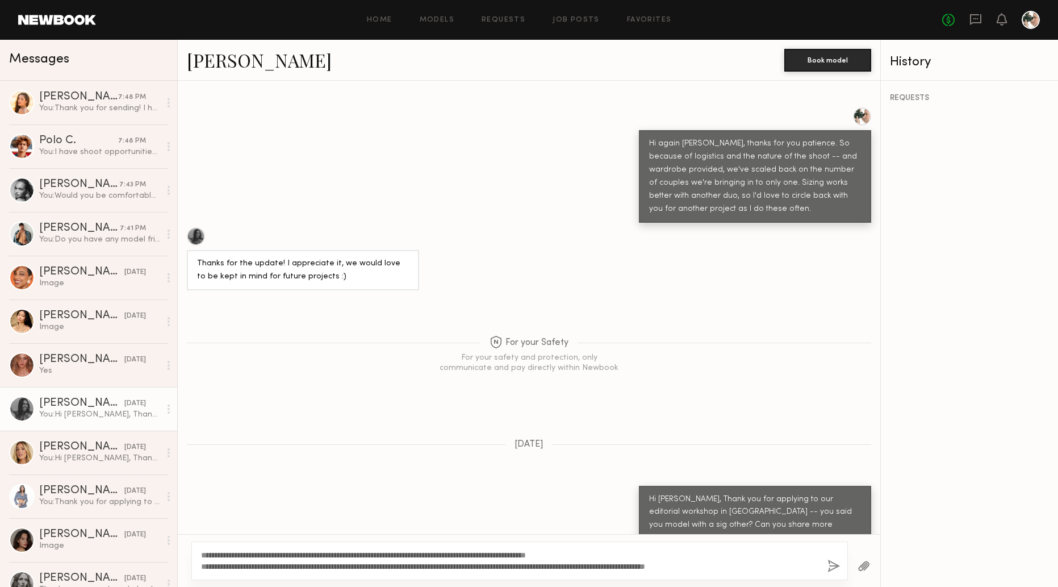
click at [832, 562] on button "button" at bounding box center [834, 567] width 12 height 14
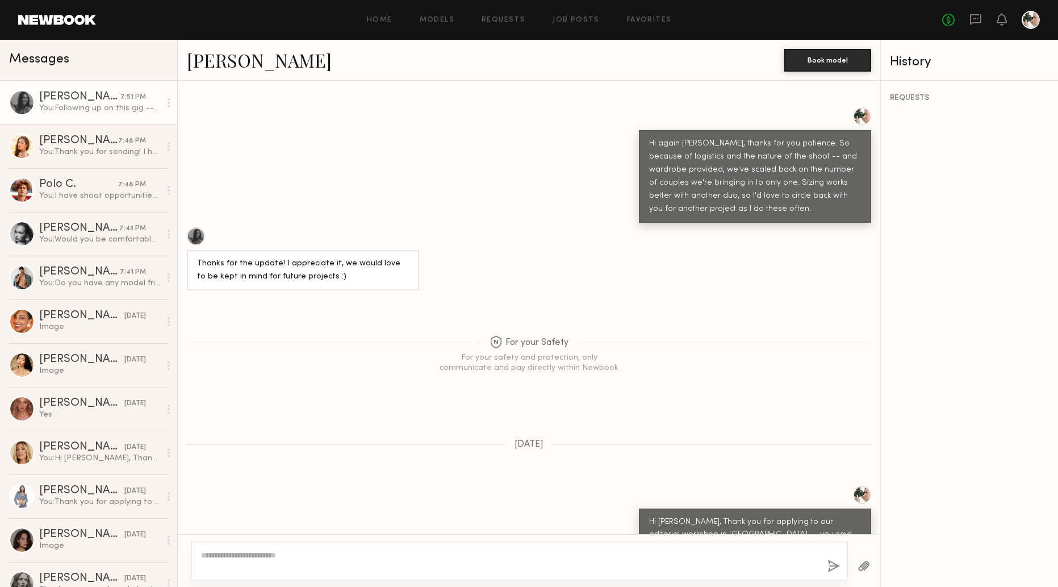
scroll to position [2834, 0]
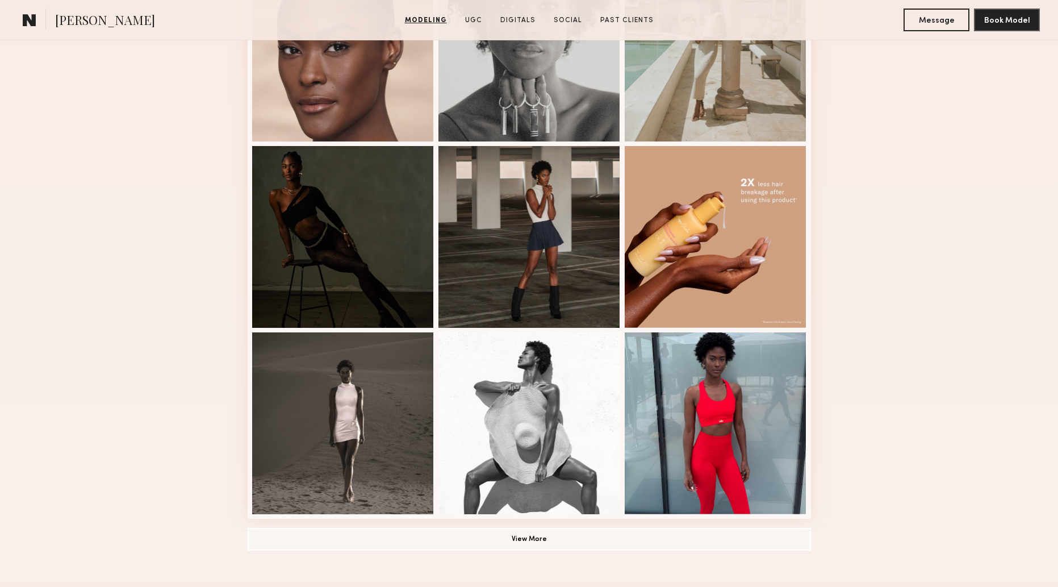
scroll to position [642, 0]
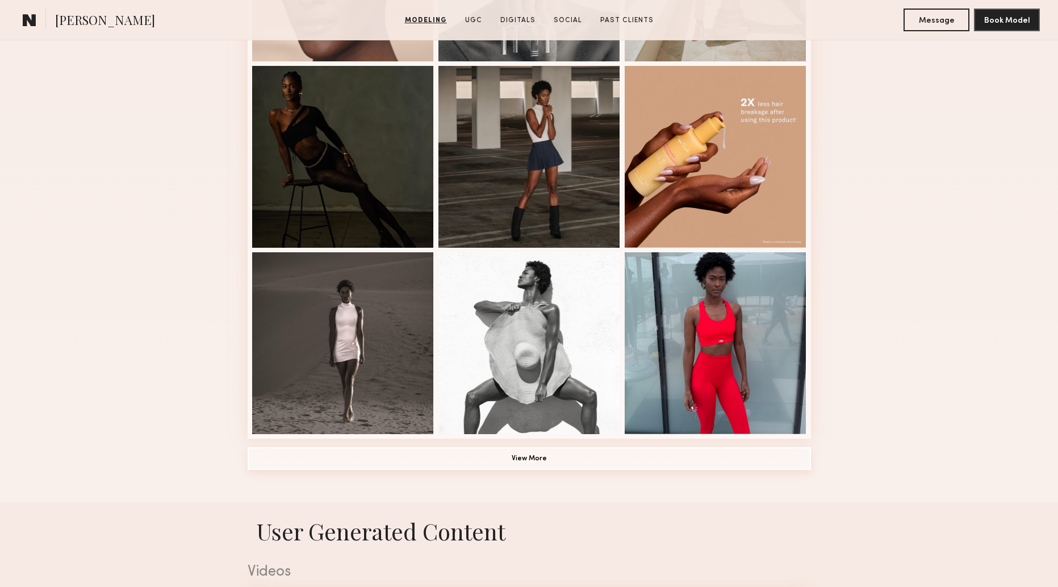
click at [543, 462] on button "View More" at bounding box center [529, 458] width 563 height 23
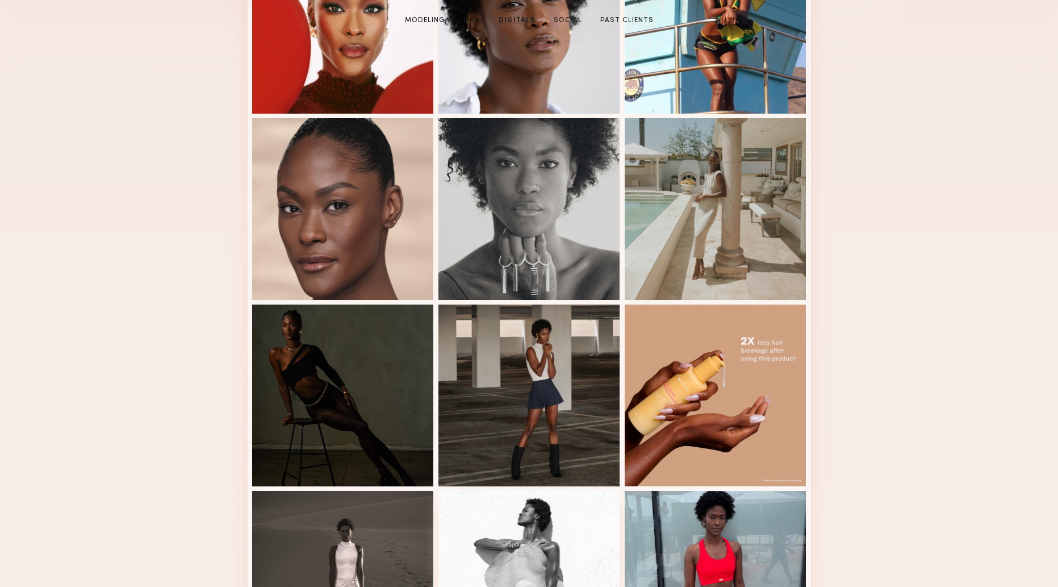
scroll to position [0, 0]
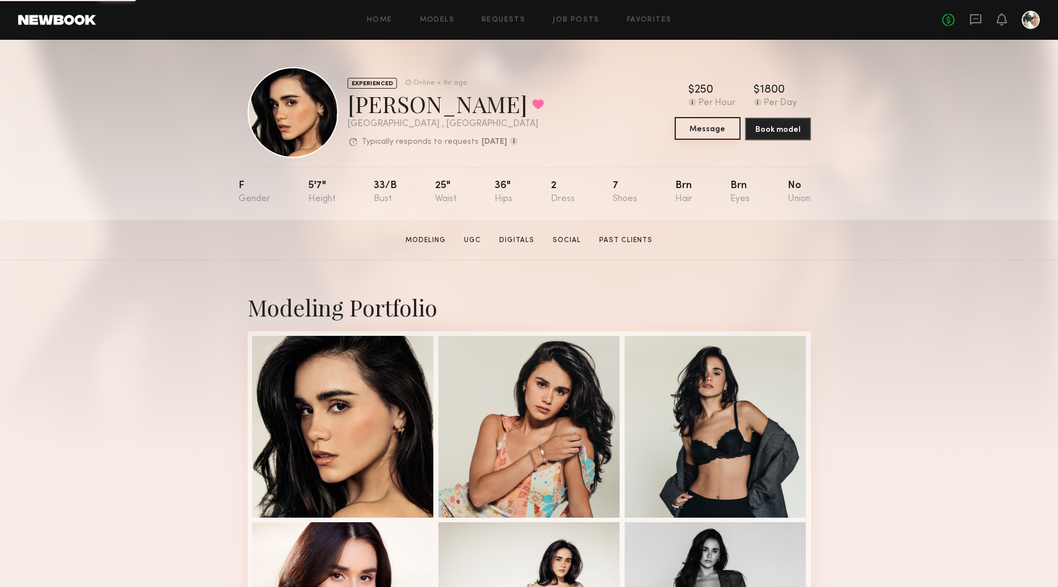
click at [719, 123] on button "Message" at bounding box center [708, 128] width 66 height 23
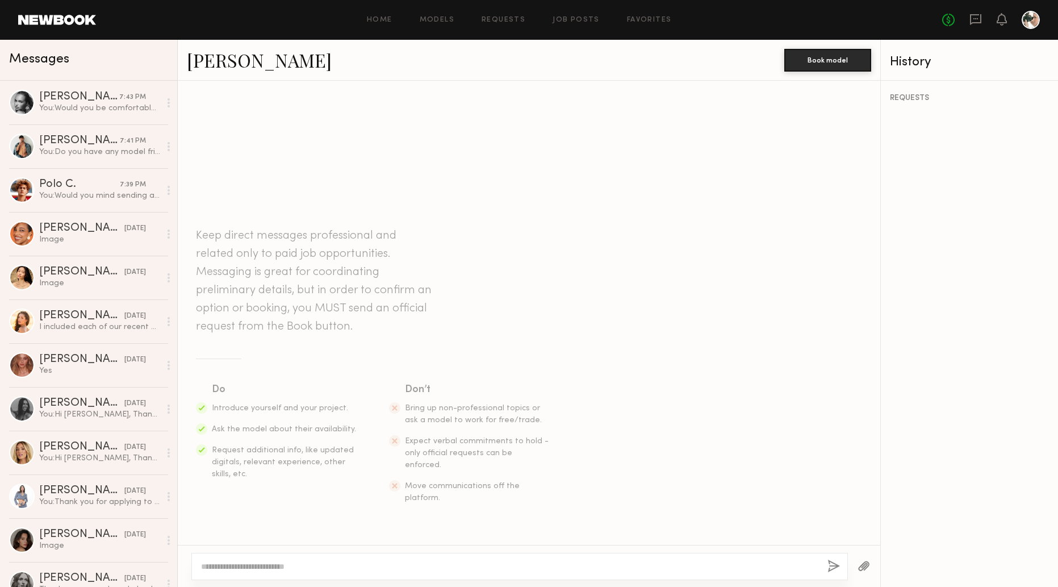
click at [229, 64] on link "Priscilla P." at bounding box center [259, 60] width 145 height 24
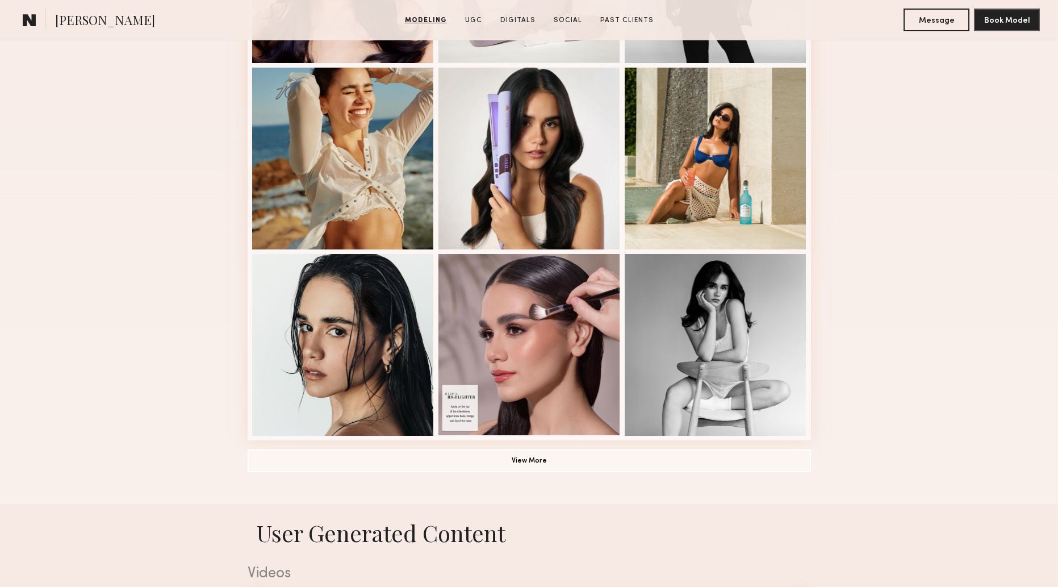
scroll to position [1083, 0]
